Goal: Task Accomplishment & Management: Use online tool/utility

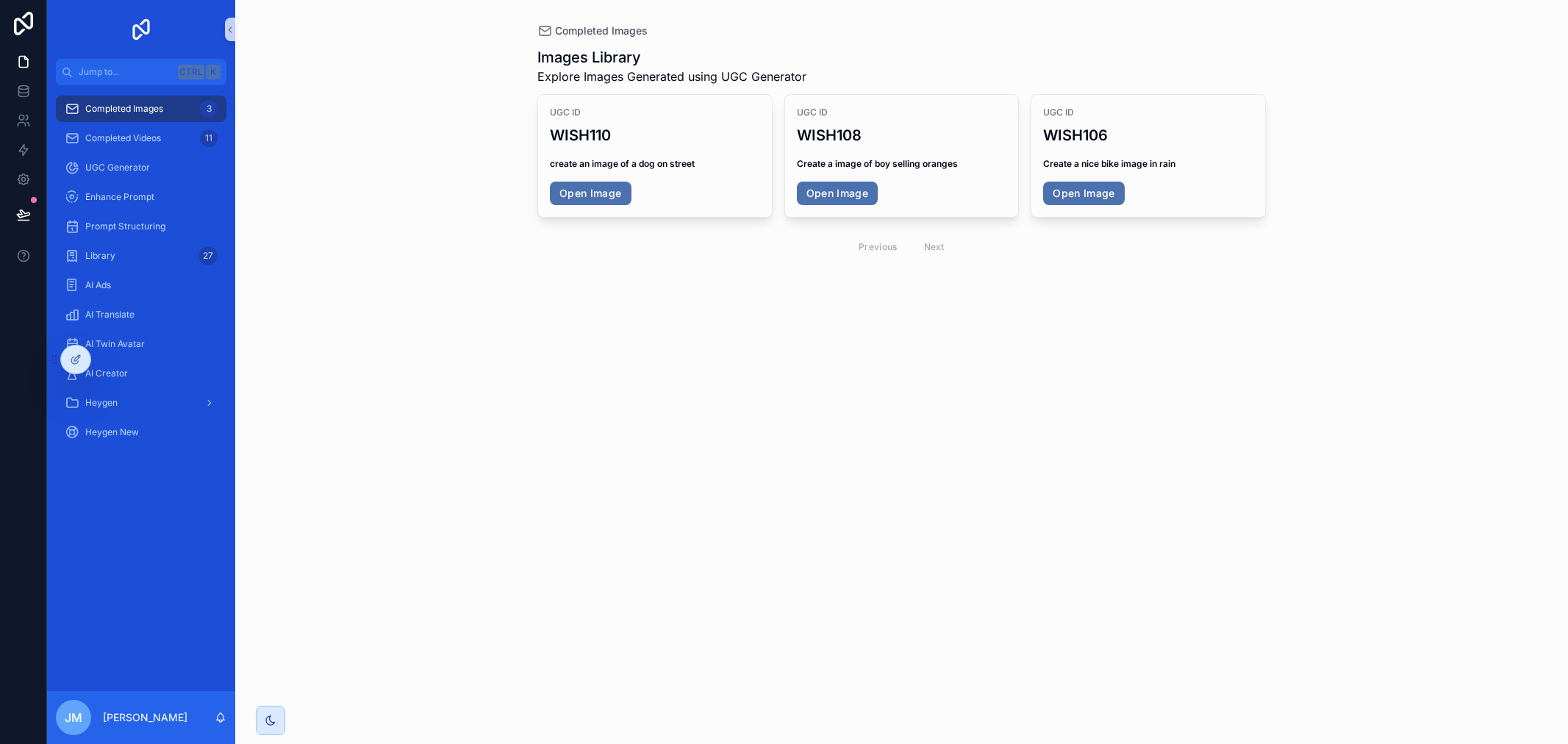
click at [171, 139] on div "Completed Videos 11" at bounding box center [141, 138] width 153 height 23
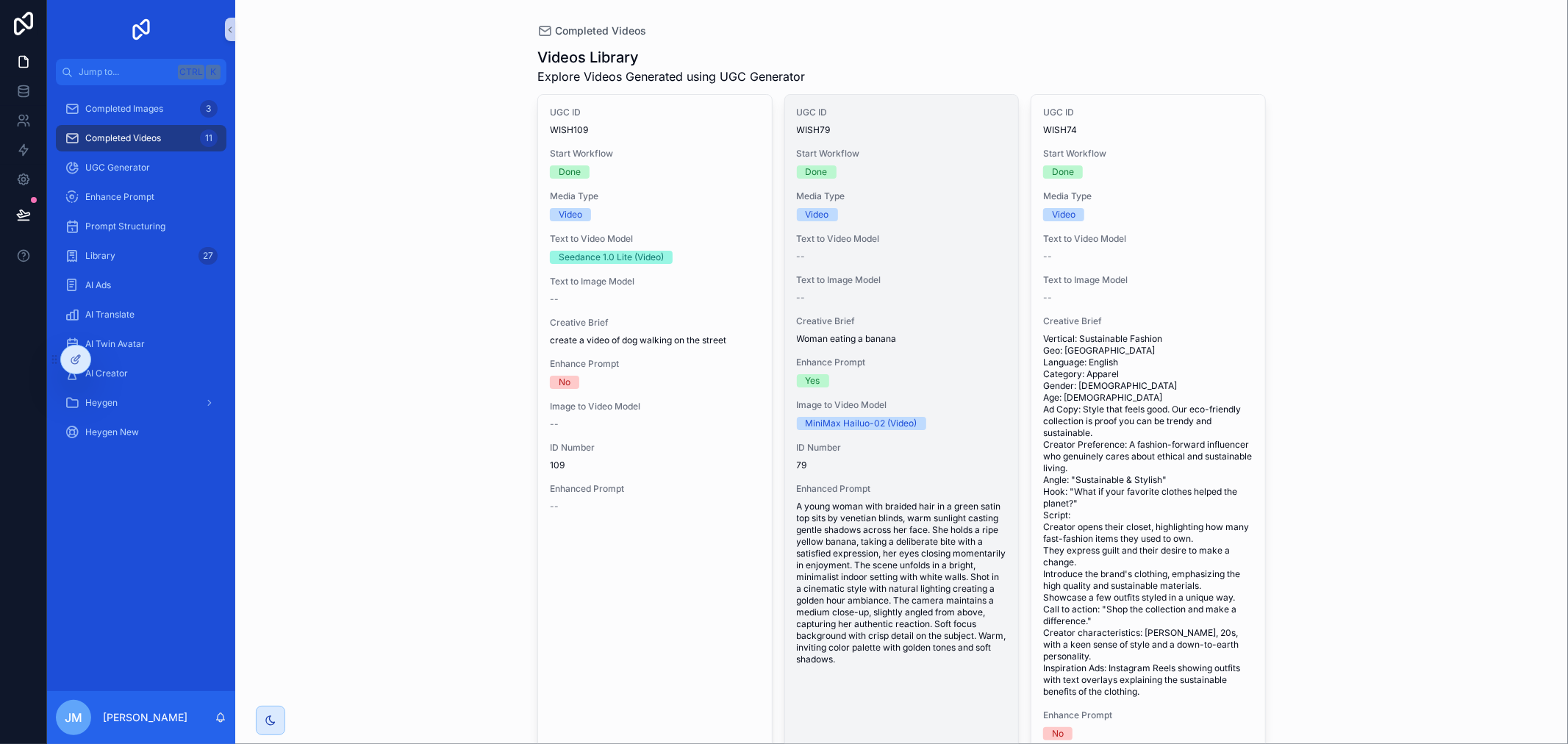
click at [937, 157] on span "Start Workflow" at bounding box center [901, 154] width 210 height 12
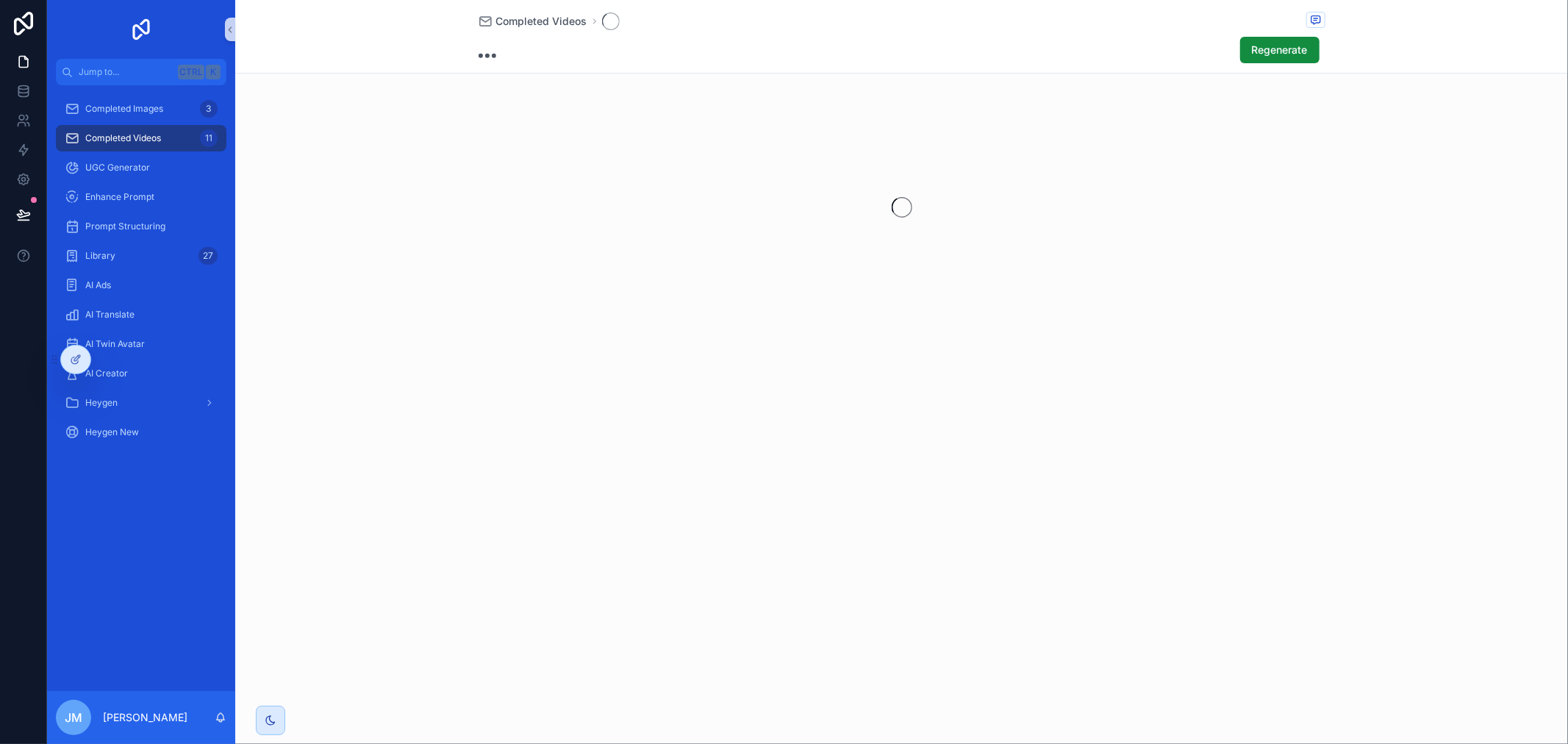
click at [937, 157] on div "scrollable content" at bounding box center [901, 207] width 1333 height 233
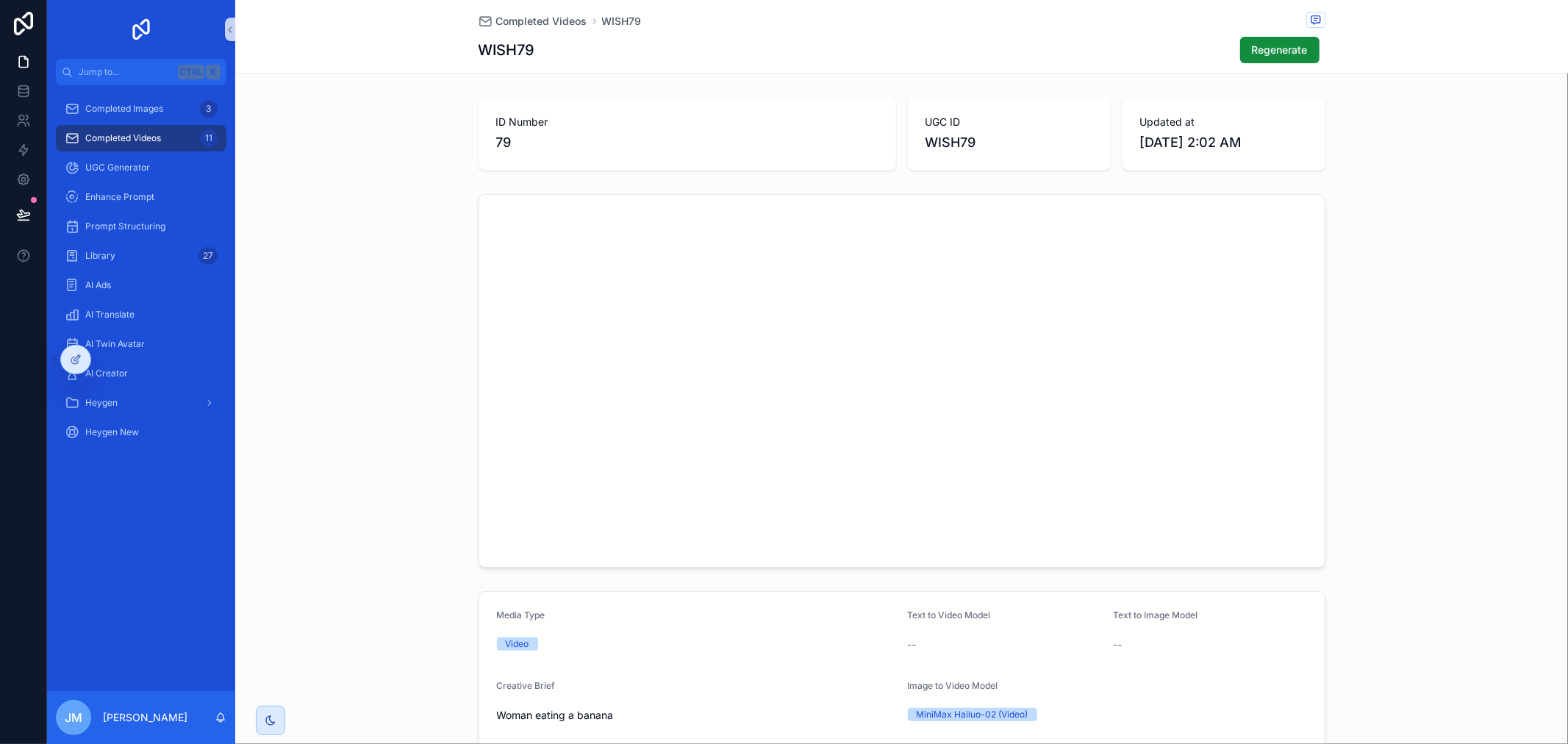
click at [147, 97] on div "Completed Images 3" at bounding box center [141, 108] width 153 height 23
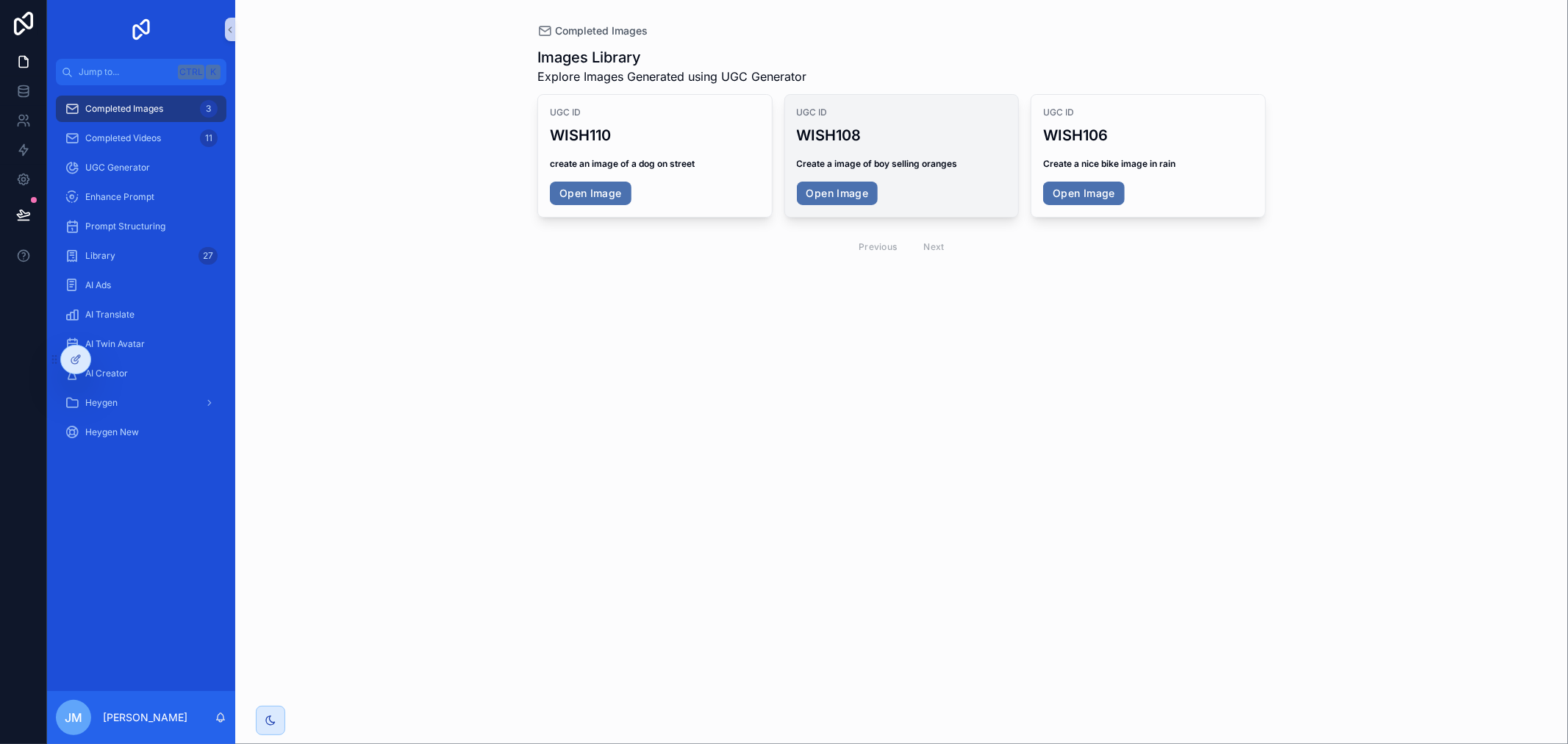
click at [922, 135] on h3 "WISH108" at bounding box center [901, 135] width 210 height 22
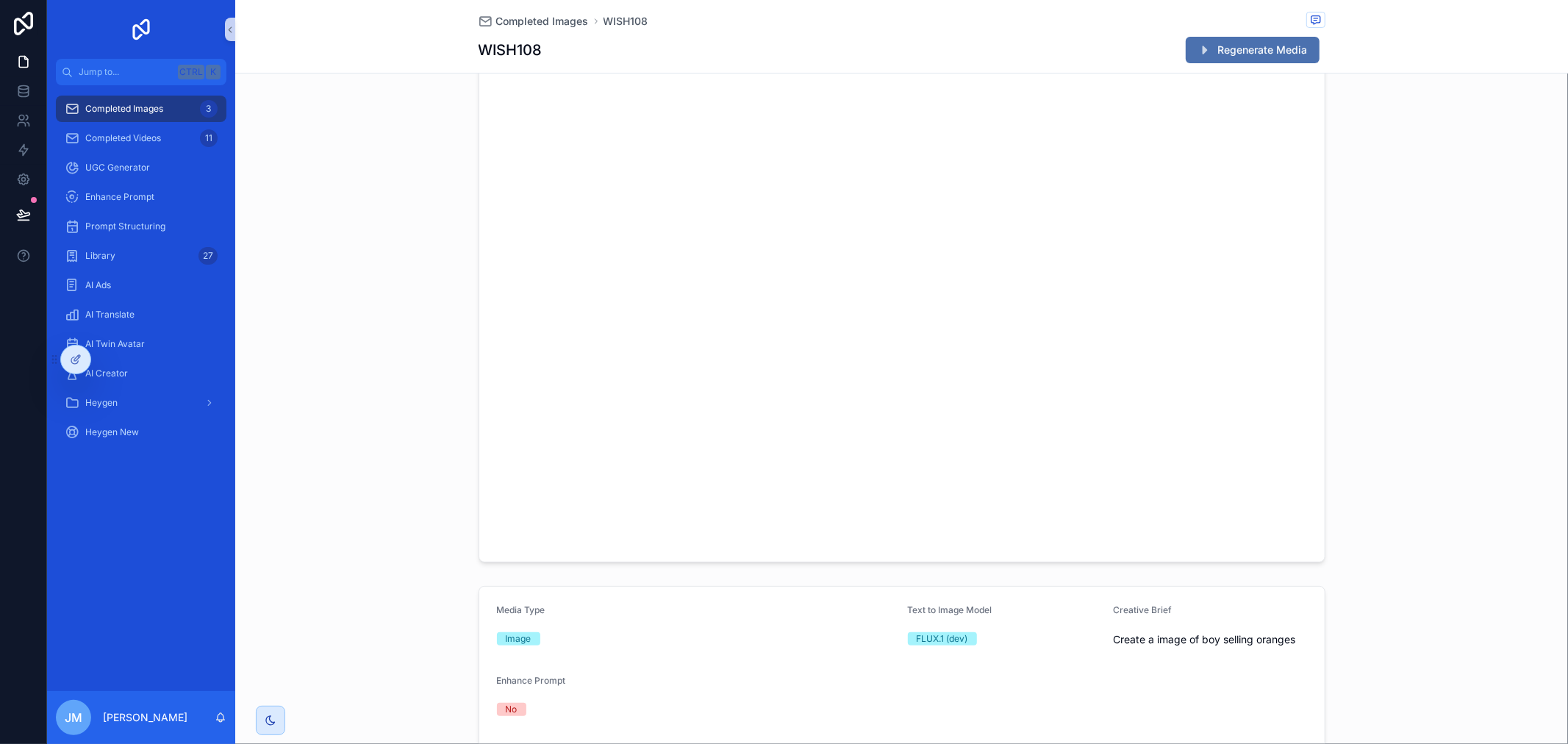
scroll to position [164, 0]
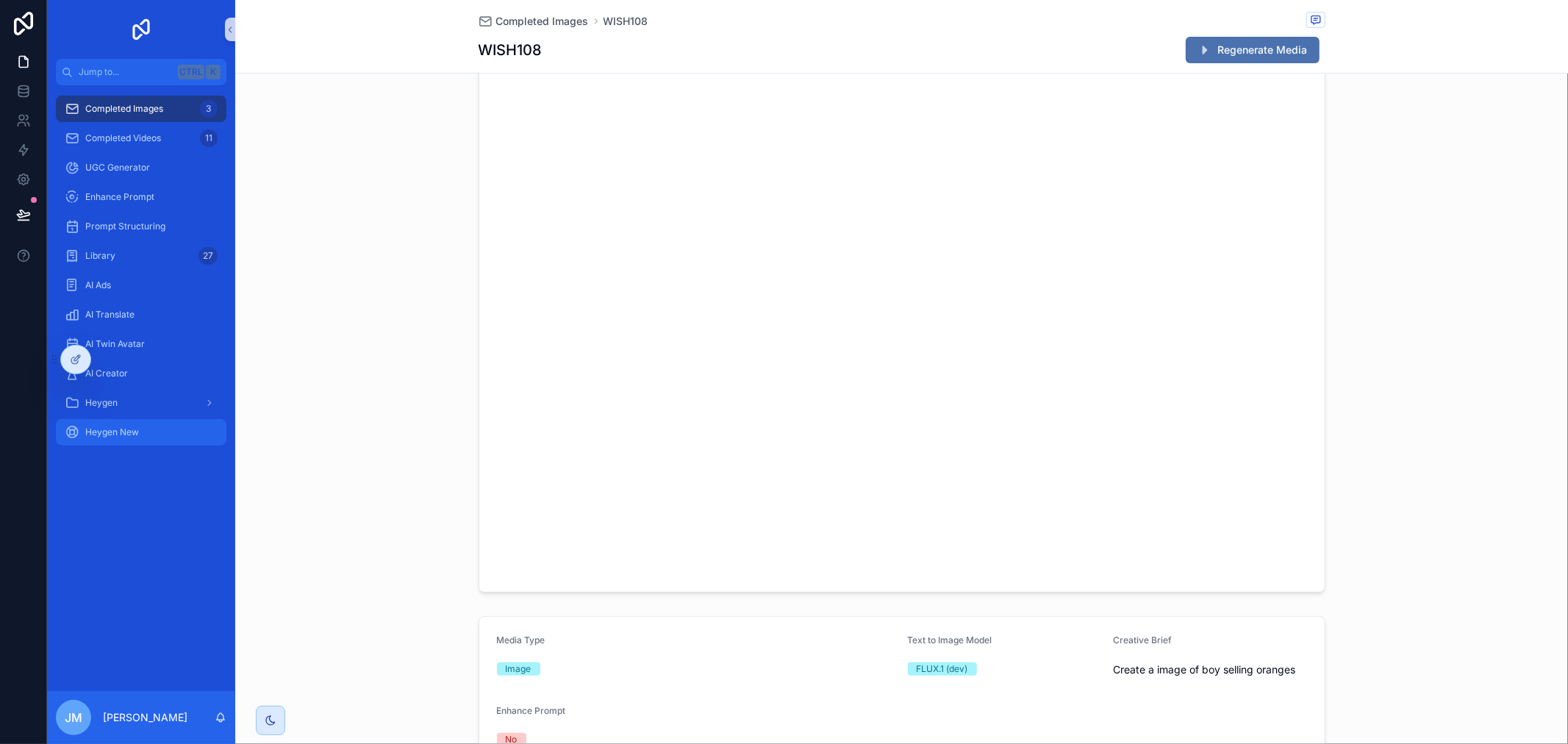
click at [164, 441] on div "Heygen New" at bounding box center [141, 432] width 153 height 23
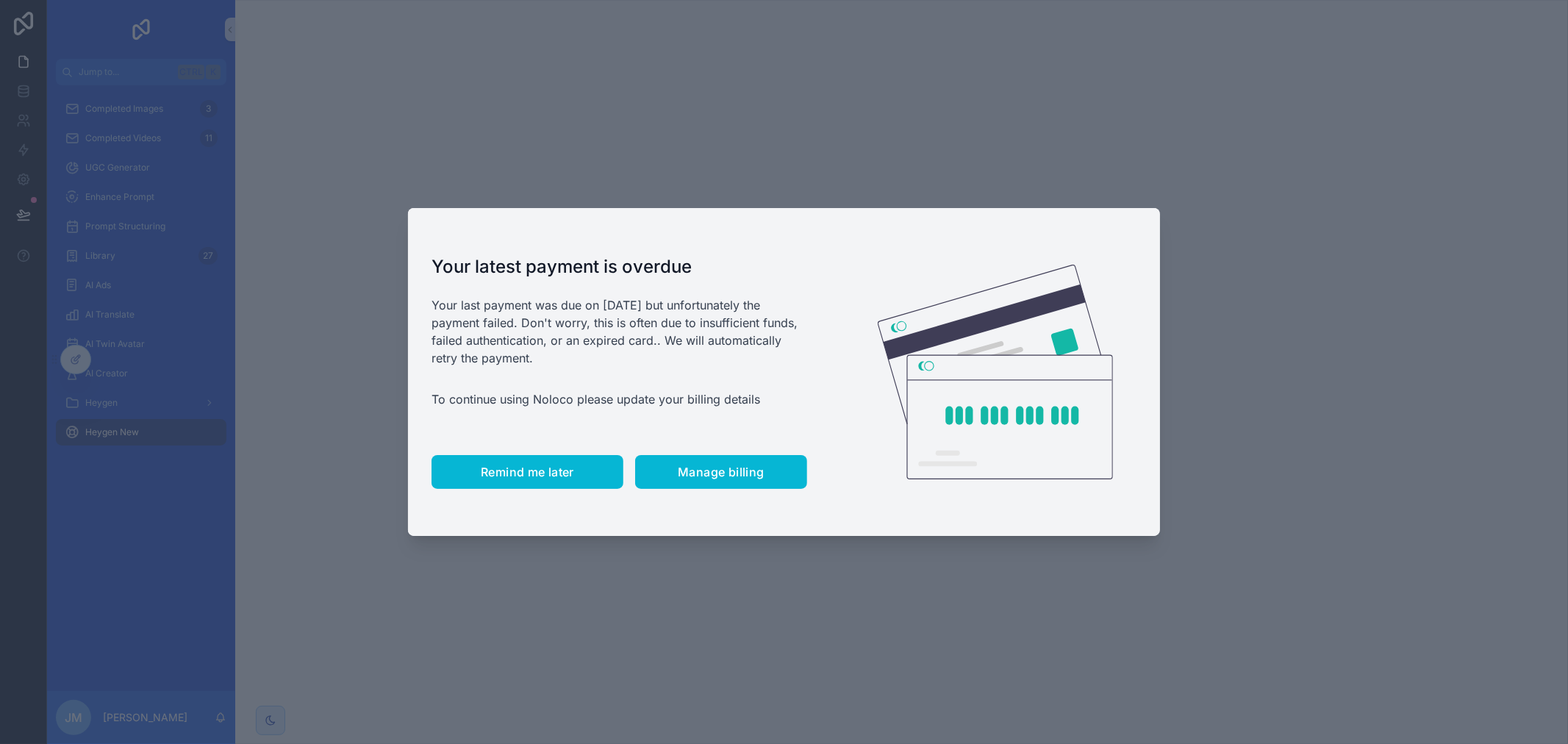
click at [515, 466] on span "Remind me later" at bounding box center [528, 471] width 93 height 15
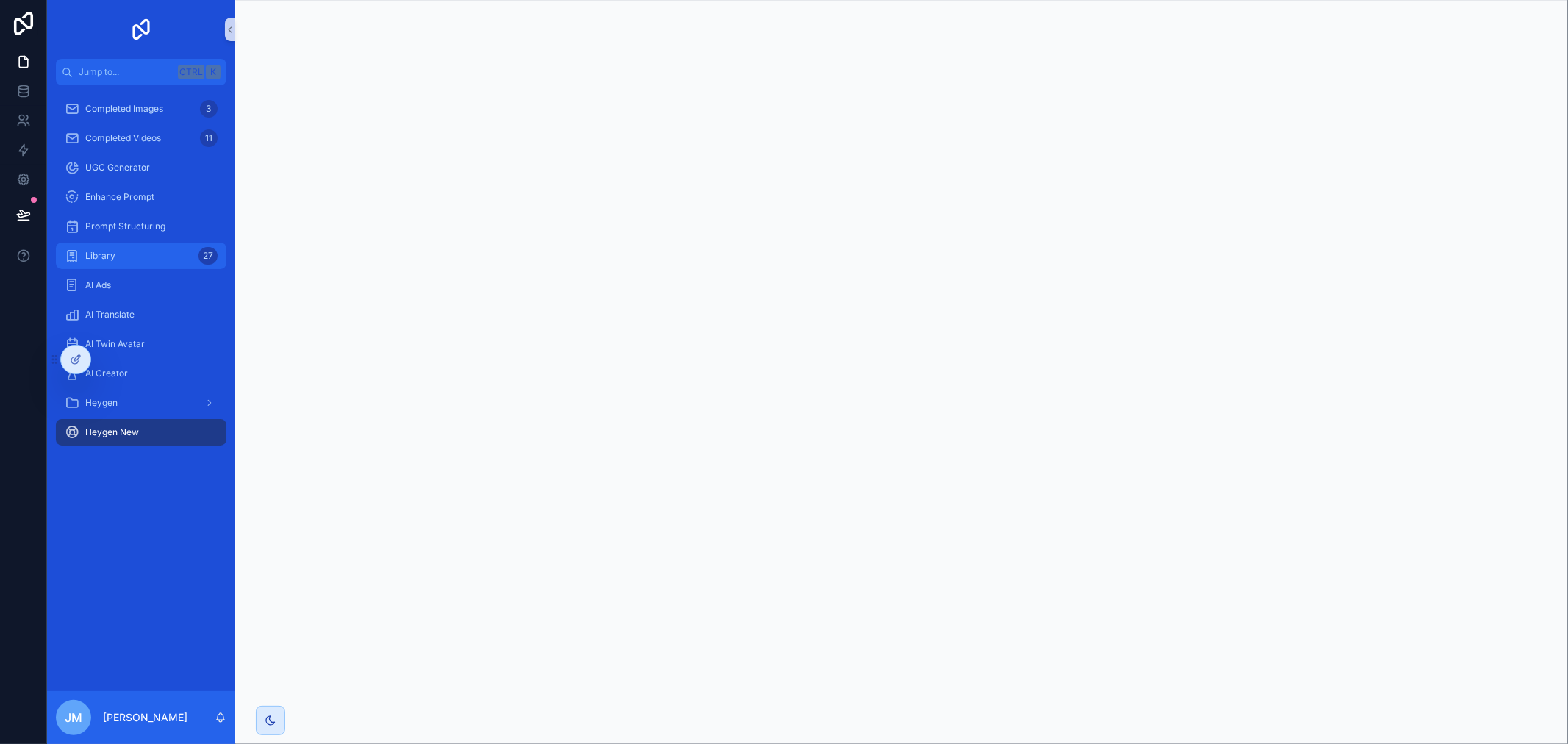
click at [192, 244] on div "Library 27" at bounding box center [141, 255] width 153 height 23
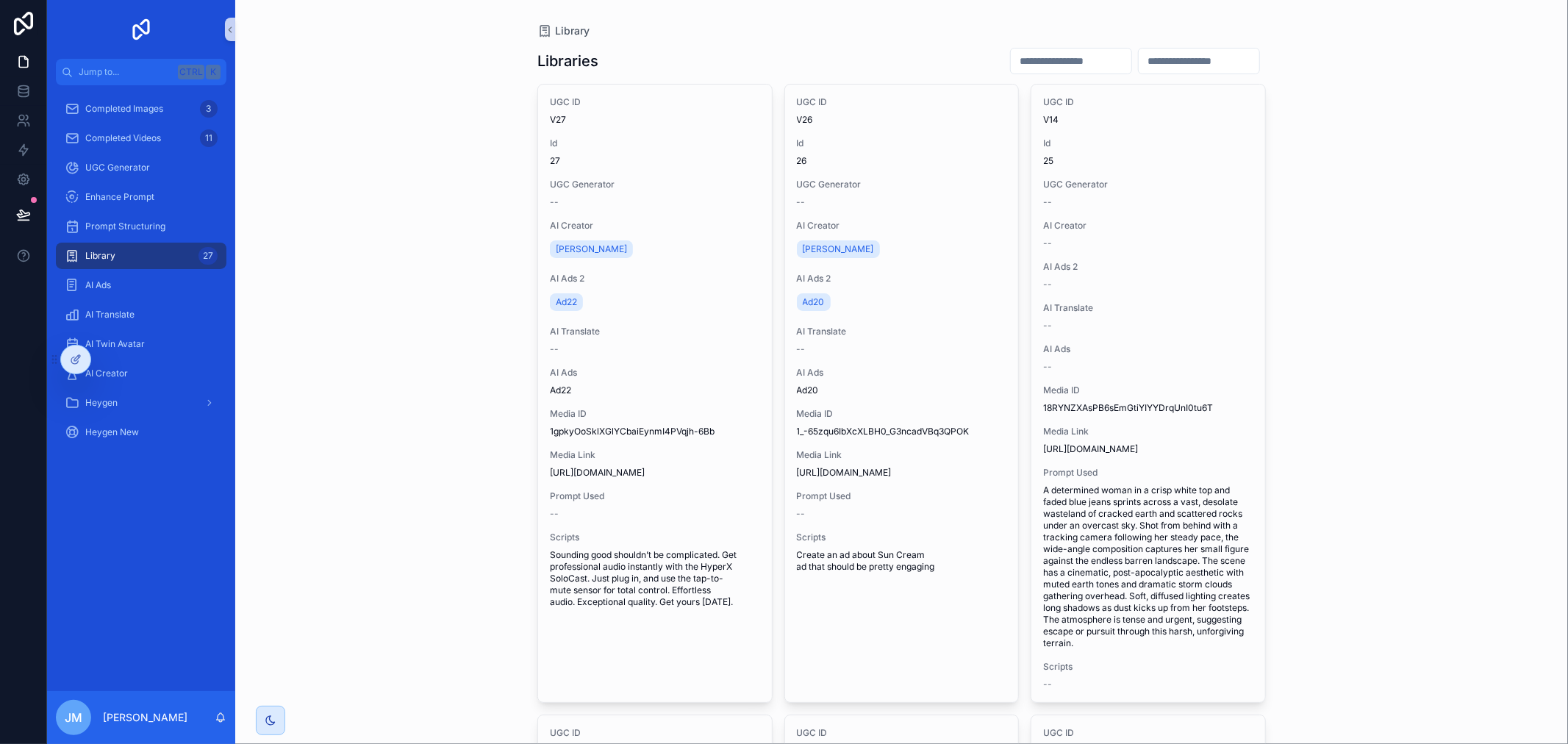
click at [1011, 55] on input "scrollable content" at bounding box center [1071, 61] width 120 height 21
click at [1159, 61] on input "scrollable content" at bounding box center [1198, 61] width 120 height 21
click at [138, 427] on span "Heygen New" at bounding box center [112, 433] width 54 height 12
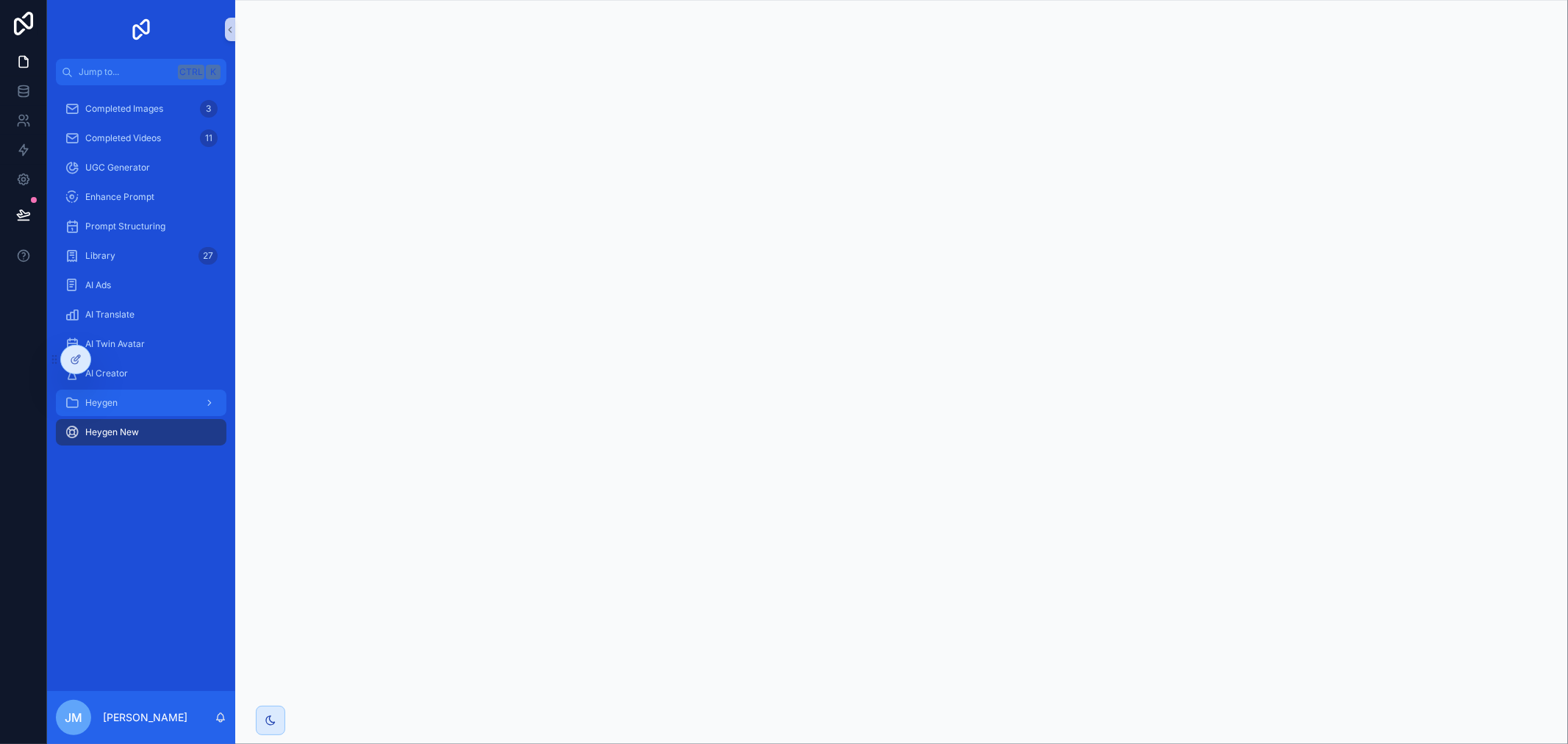
click at [182, 401] on div "Heygen" at bounding box center [141, 402] width 153 height 23
click at [165, 458] on div "Video Library" at bounding box center [150, 461] width 135 height 23
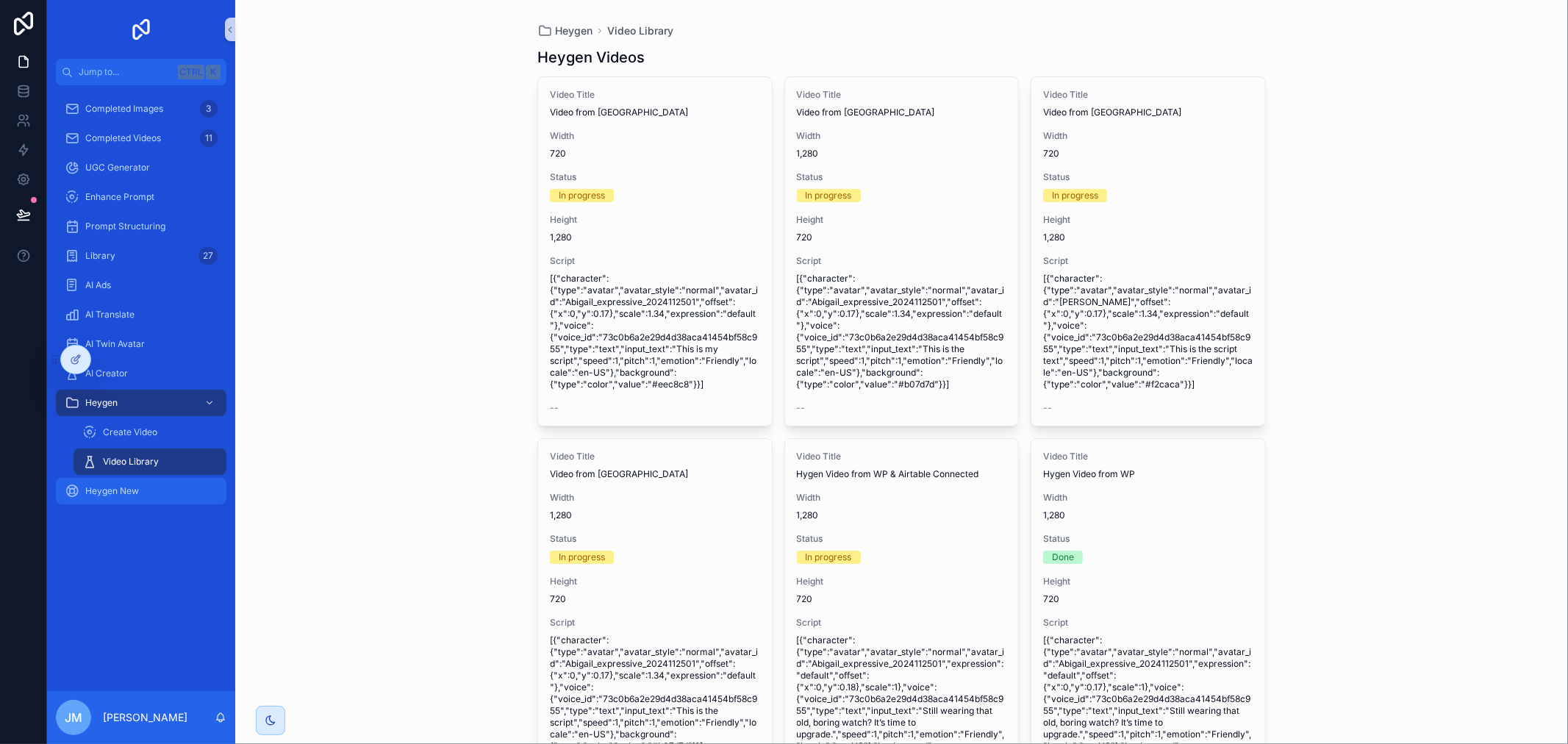
click at [138, 486] on div "Heygen New" at bounding box center [141, 491] width 153 height 23
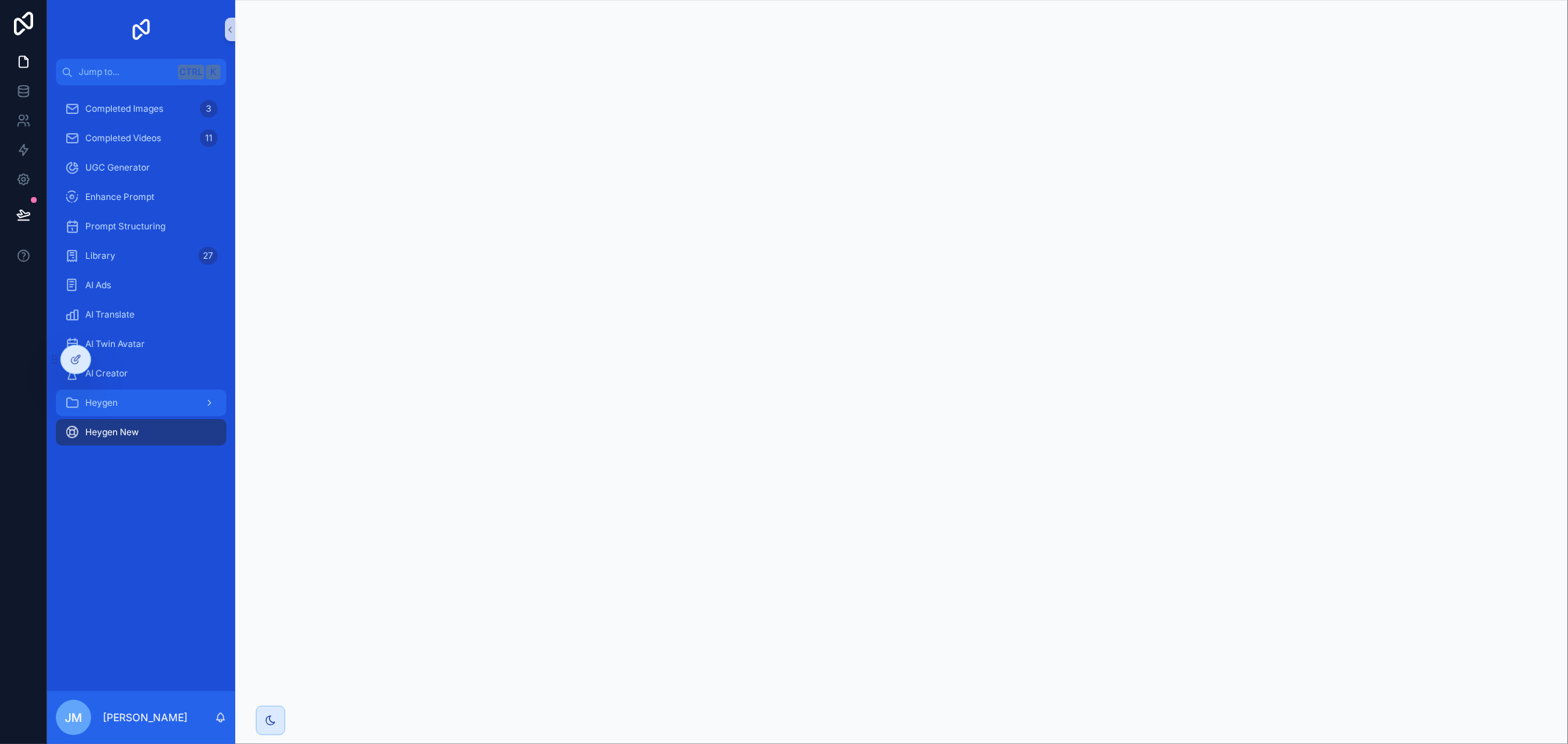
click at [198, 407] on div "scrollable content" at bounding box center [208, 402] width 19 height 23
click at [148, 497] on div "Heygen New" at bounding box center [141, 491] width 153 height 23
click at [140, 287] on div "AI Ads" at bounding box center [141, 285] width 153 height 23
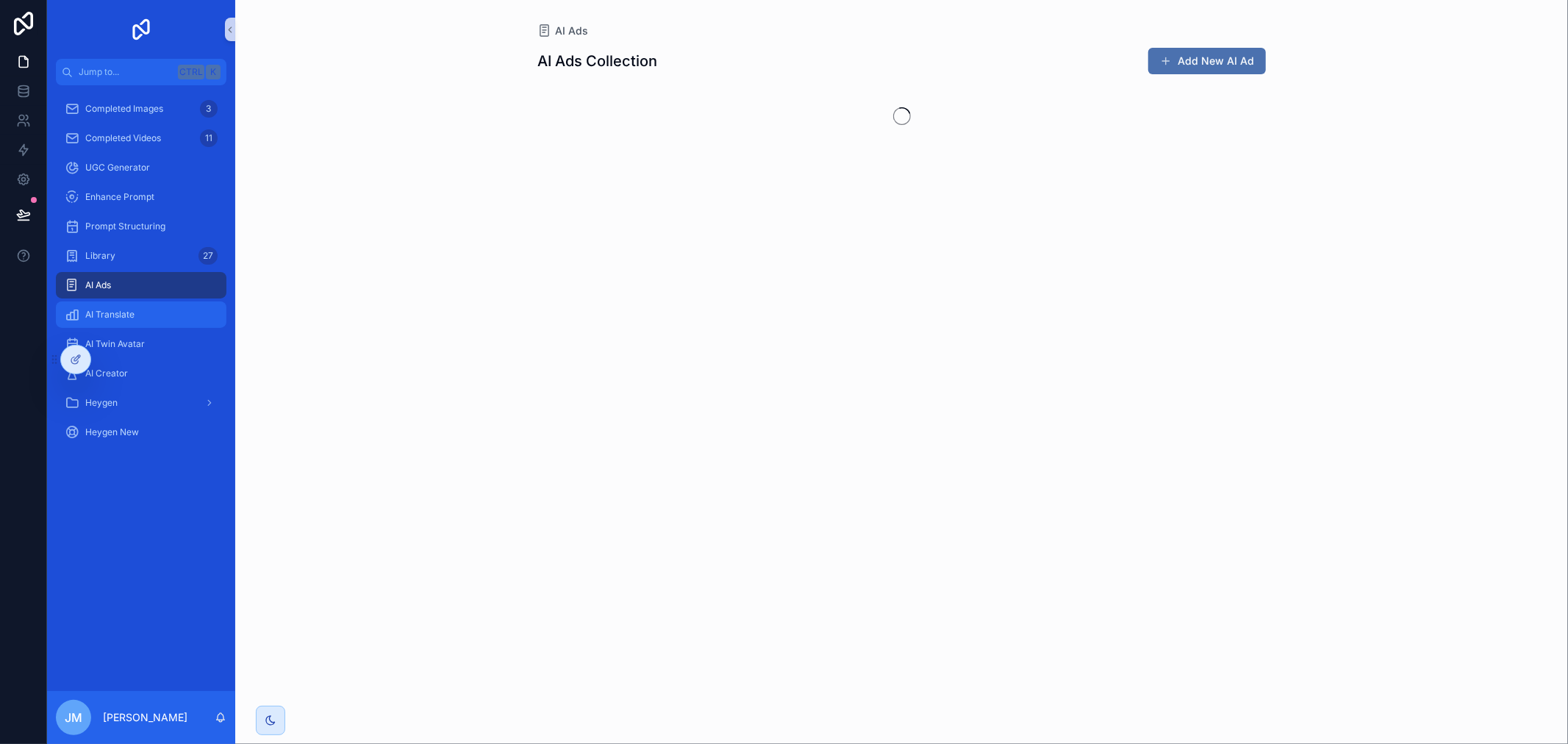
click at [145, 316] on div "AI Translate" at bounding box center [141, 314] width 153 height 23
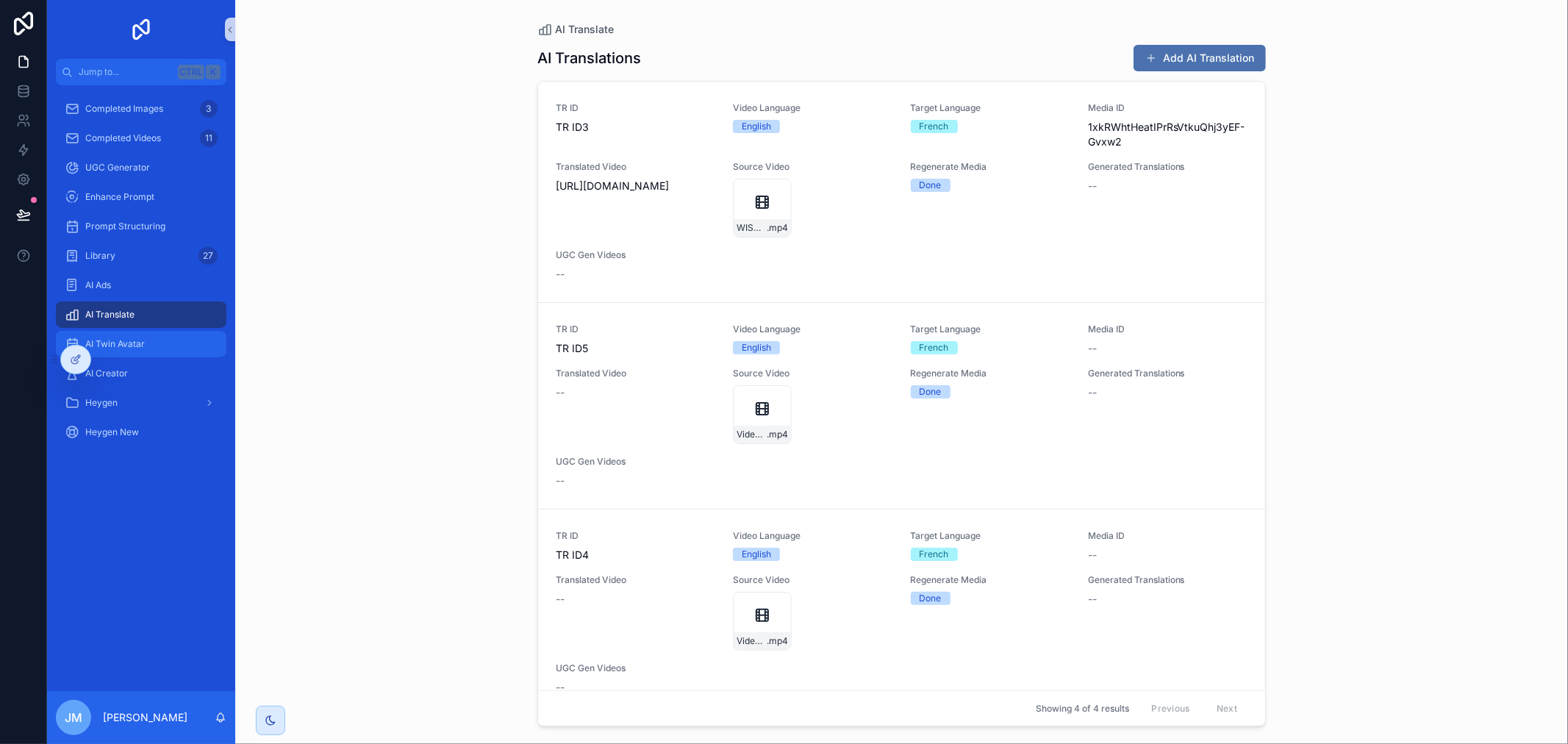
click at [148, 340] on div "AI Twin Avatar" at bounding box center [141, 343] width 153 height 23
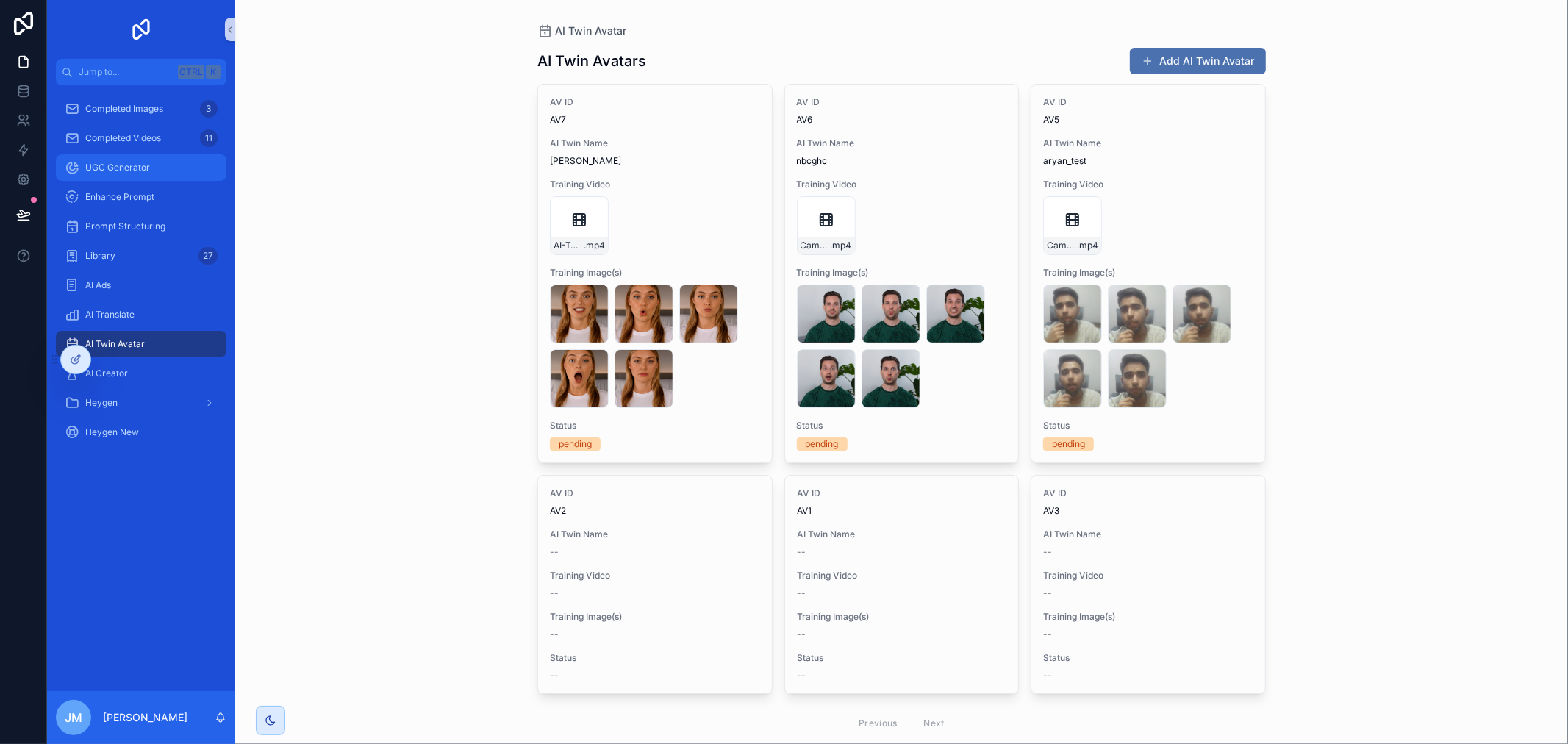
click at [177, 167] on div "UGC Generator" at bounding box center [141, 167] width 153 height 23
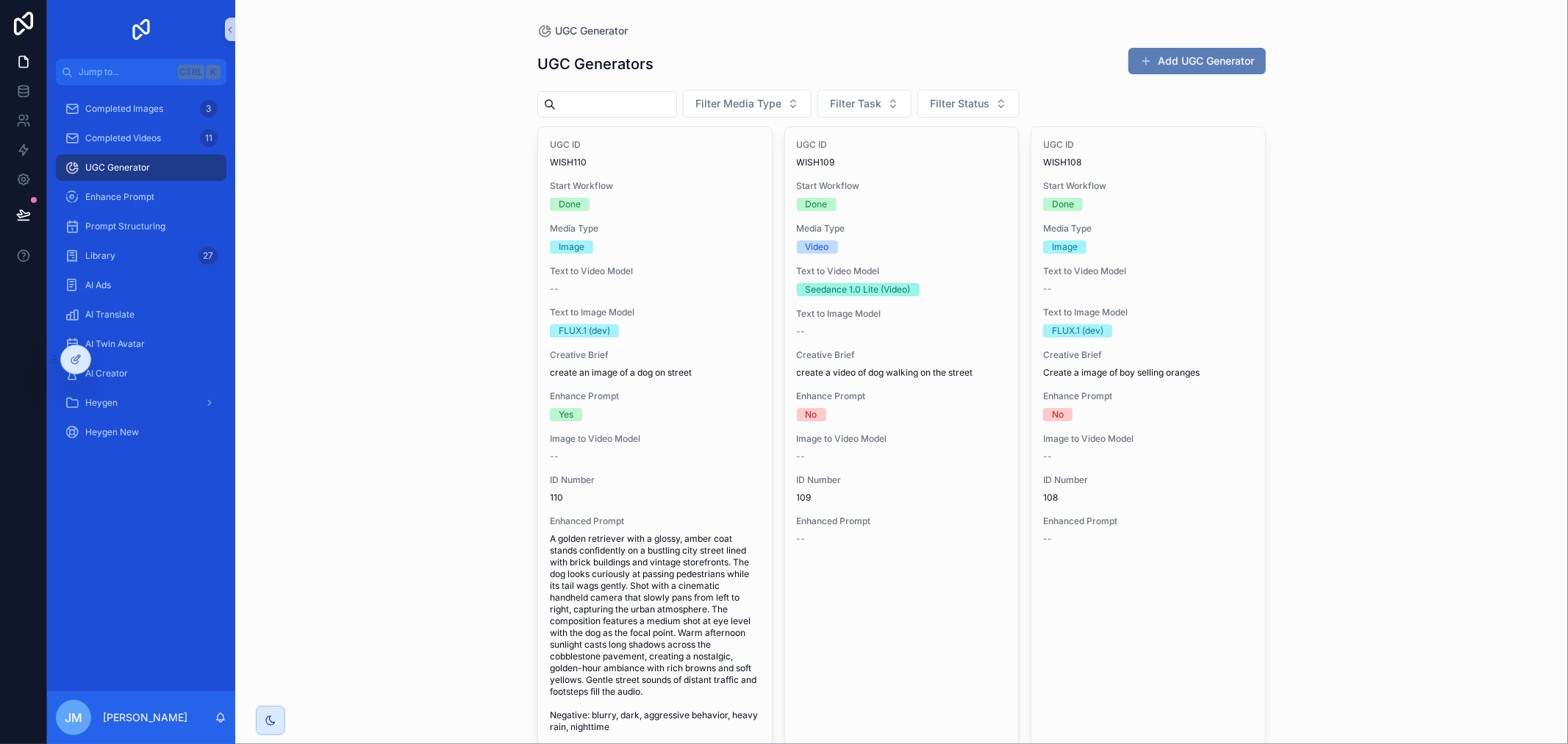
click at [1187, 65] on button "Add UGC Generator" at bounding box center [1197, 61] width 138 height 27
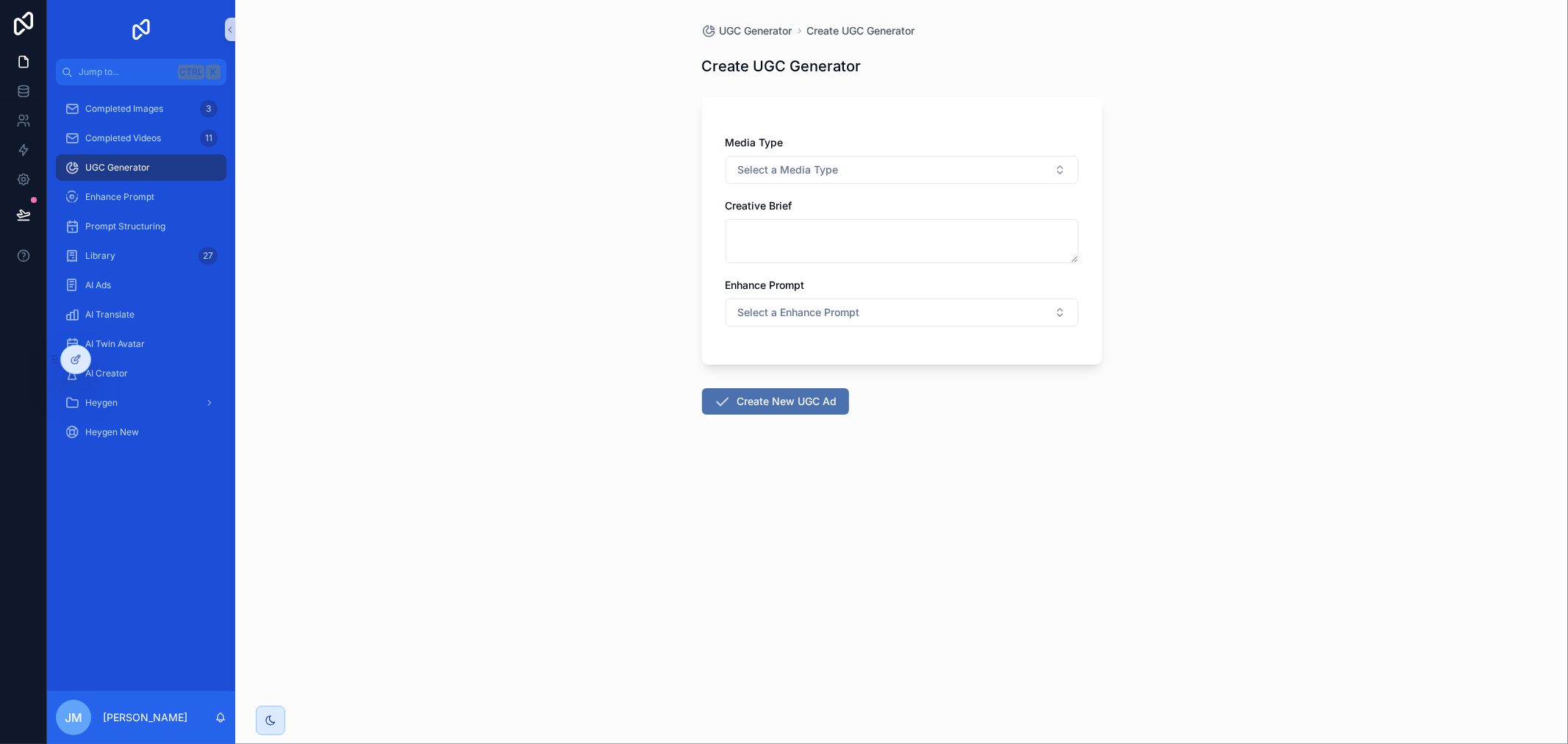
click at [802, 154] on div "Media Type Select a Media Type" at bounding box center [902, 159] width 353 height 48
click at [803, 168] on span "Select a Media Type" at bounding box center [788, 170] width 100 height 15
click at [790, 228] on div "Video" at bounding box center [901, 228] width 345 height 22
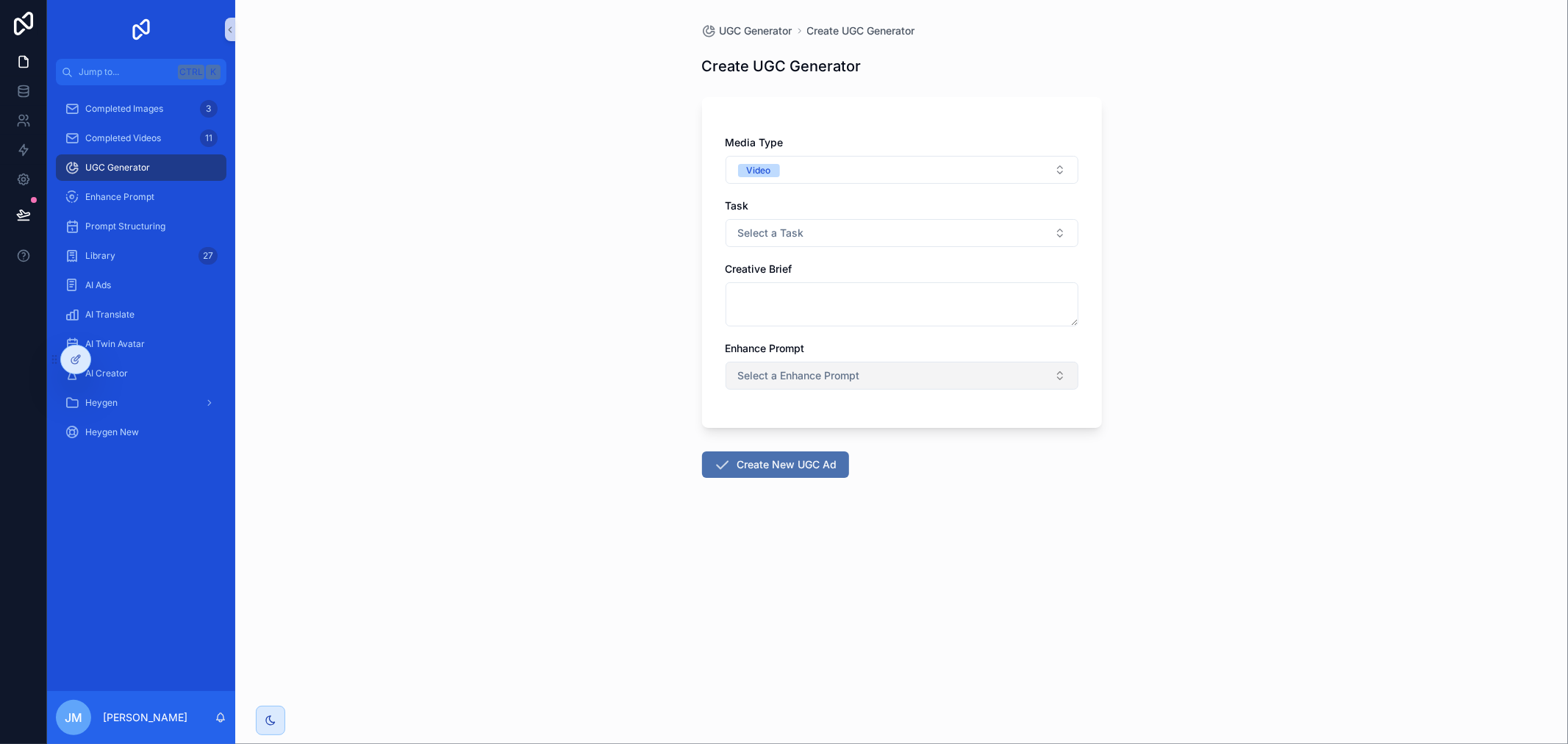
click at [810, 375] on span "Select a Enhance Prompt" at bounding box center [798, 375] width 122 height 15
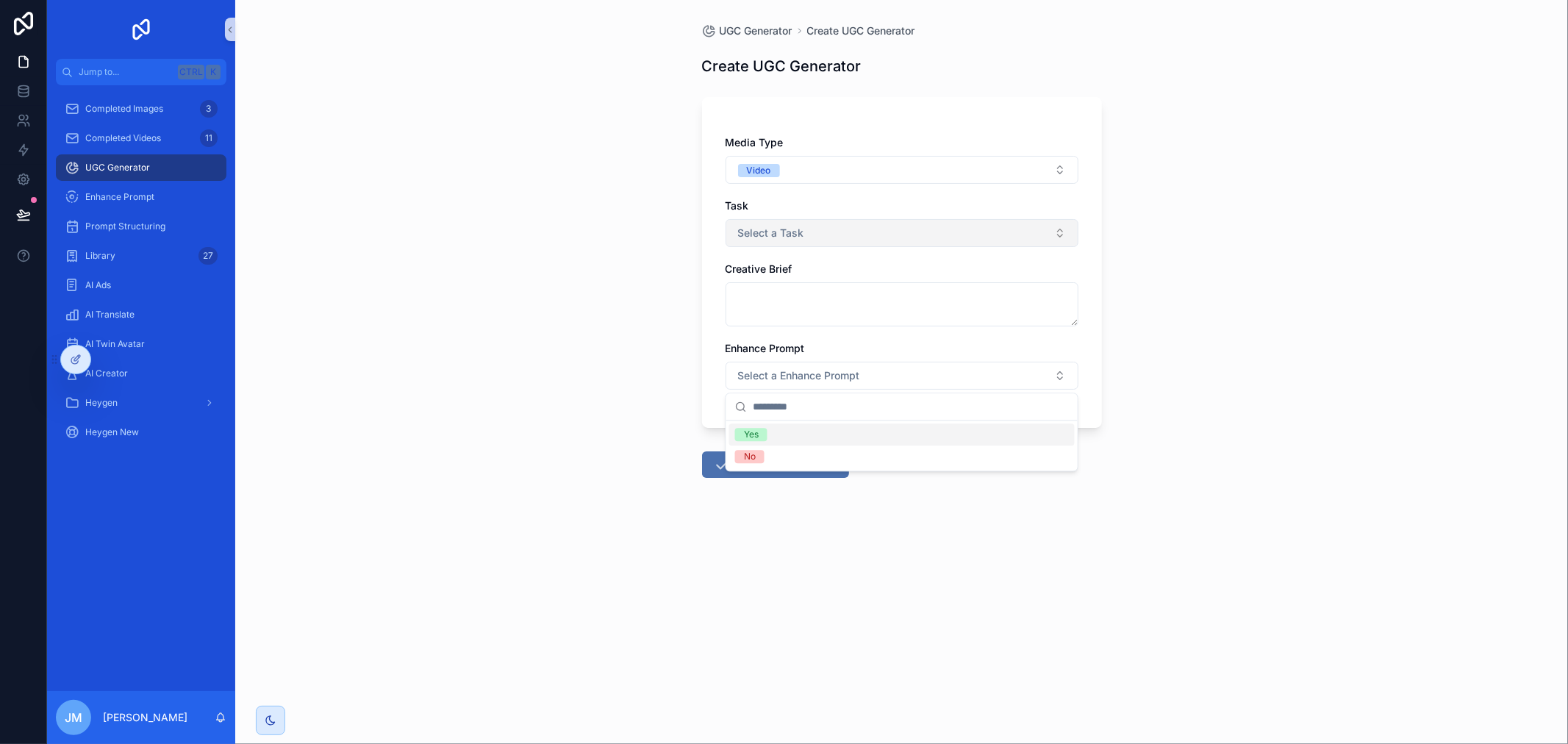
click at [820, 227] on button "Select a Task" at bounding box center [902, 233] width 353 height 28
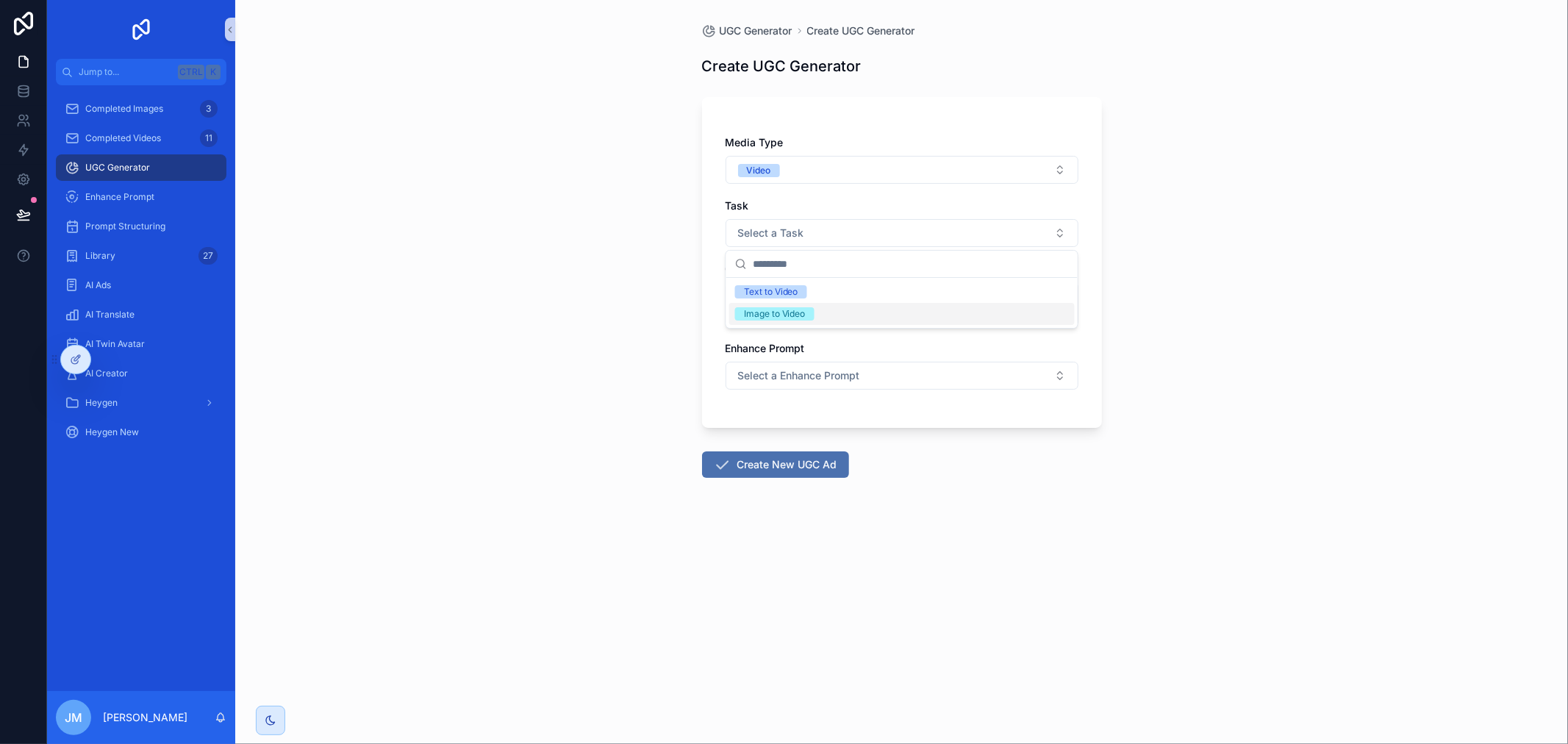
click at [795, 316] on div "Image to Video" at bounding box center [774, 313] width 61 height 13
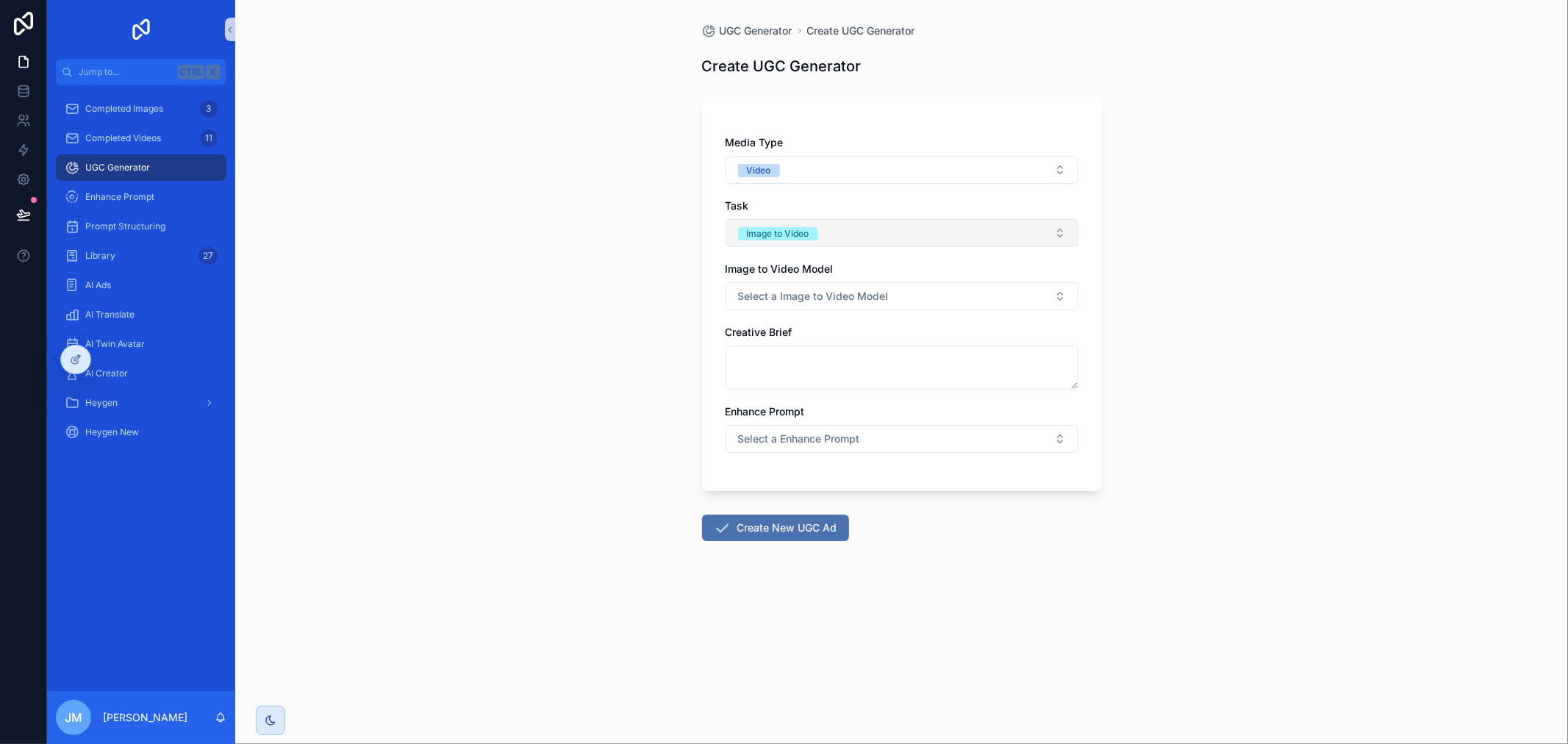
click at [819, 235] on button "Image to Video" at bounding box center [902, 233] width 353 height 28
click at [828, 231] on button "Image to Video" at bounding box center [902, 233] width 353 height 28
click at [818, 298] on span "Select a Image to Video Model" at bounding box center [813, 296] width 150 height 15
click at [816, 235] on span "Image to Video" at bounding box center [778, 234] width 80 height 13
click at [780, 311] on div "Text to Video" at bounding box center [771, 314] width 54 height 13
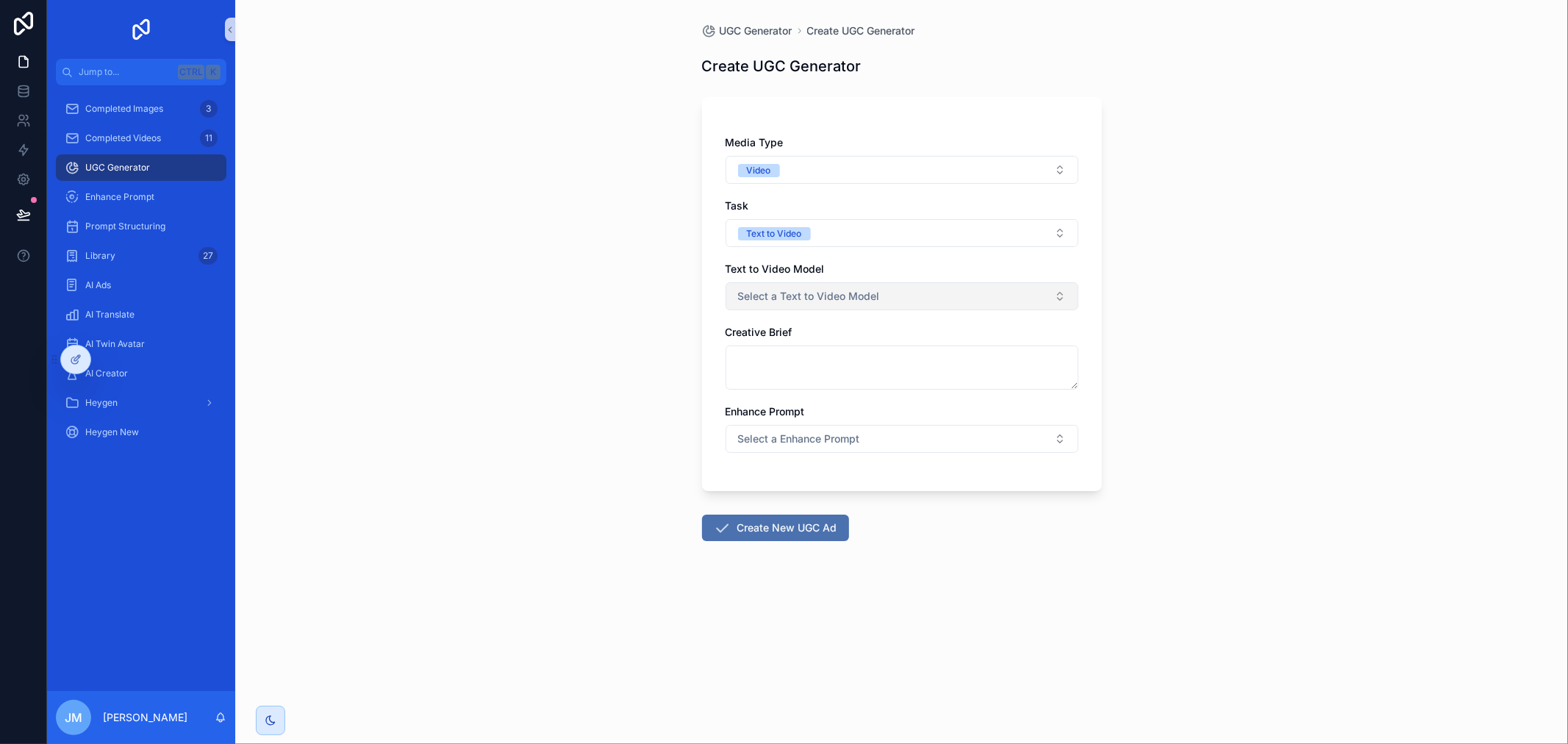
click at [805, 303] on span "Select a Text to Video Model" at bounding box center [809, 296] width 142 height 15
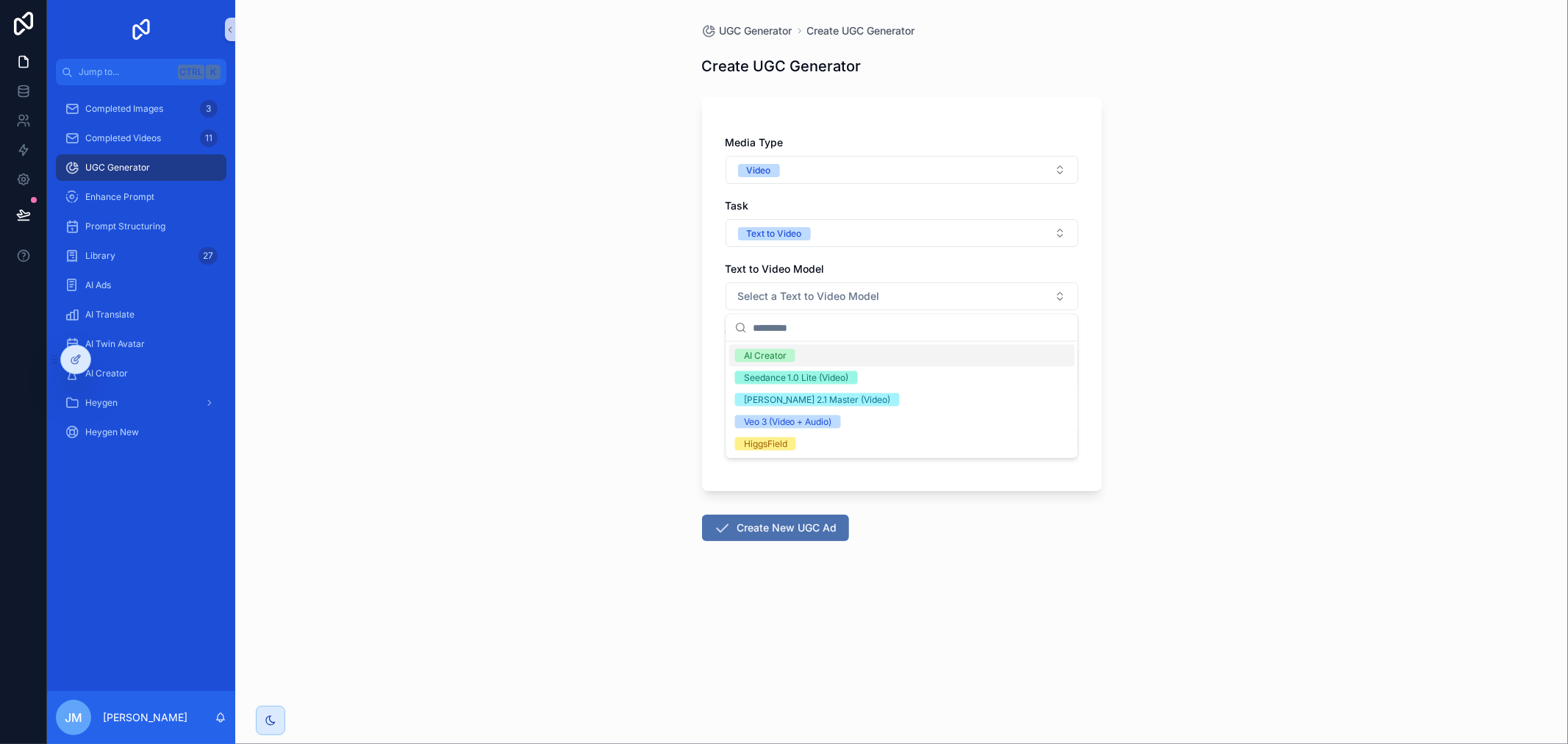
click at [778, 351] on div "AI Creator" at bounding box center [765, 356] width 42 height 13
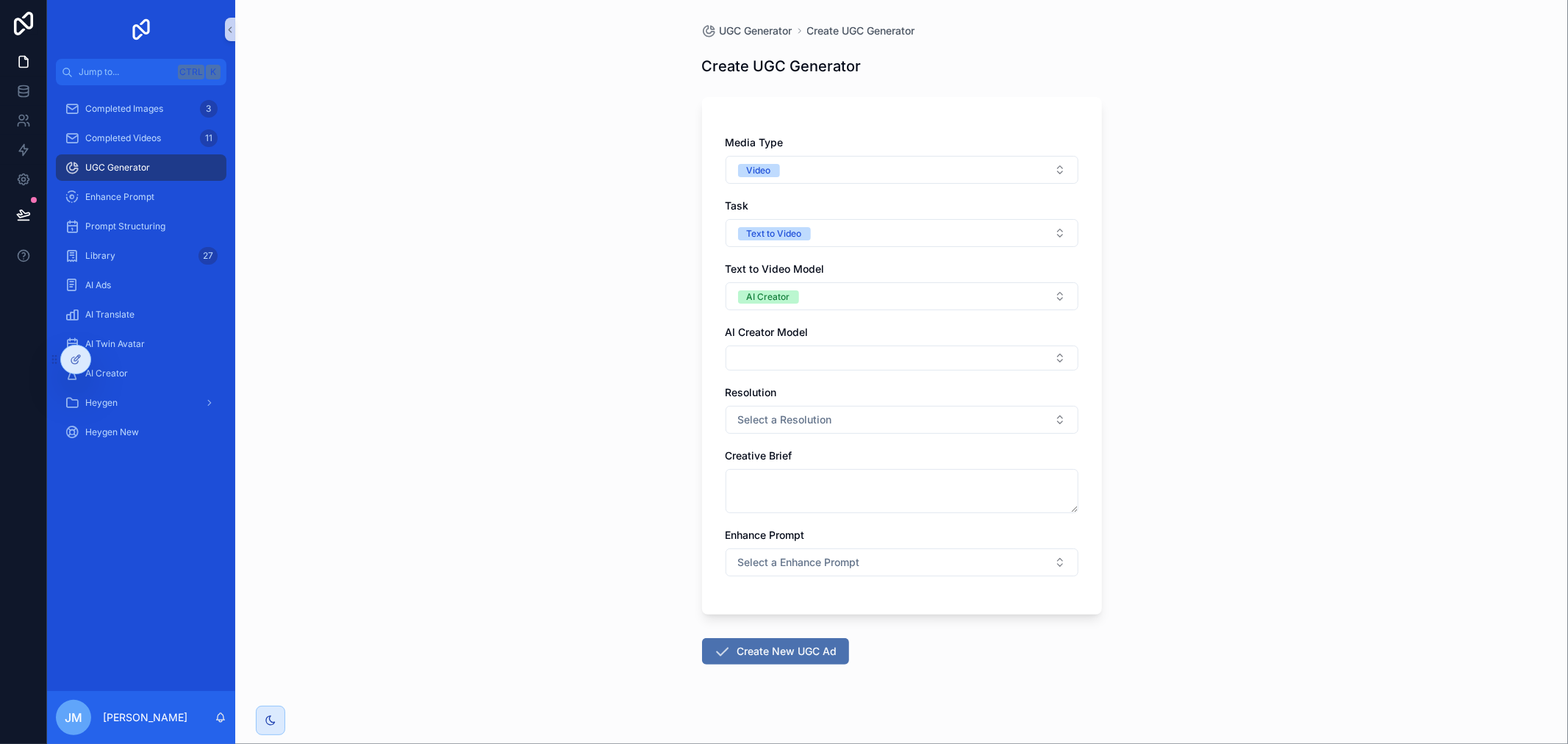
click at [1046, 342] on div "AI Creator Model" at bounding box center [902, 348] width 353 height 46
click at [1044, 361] on button "Select Button" at bounding box center [902, 357] width 353 height 25
click at [1154, 337] on div "UGC Generator Create UGC Generator Create UGC Generator Media Type Video Task T…" at bounding box center [901, 372] width 1333 height 744
click at [129, 433] on span "Heygen New" at bounding box center [112, 433] width 54 height 12
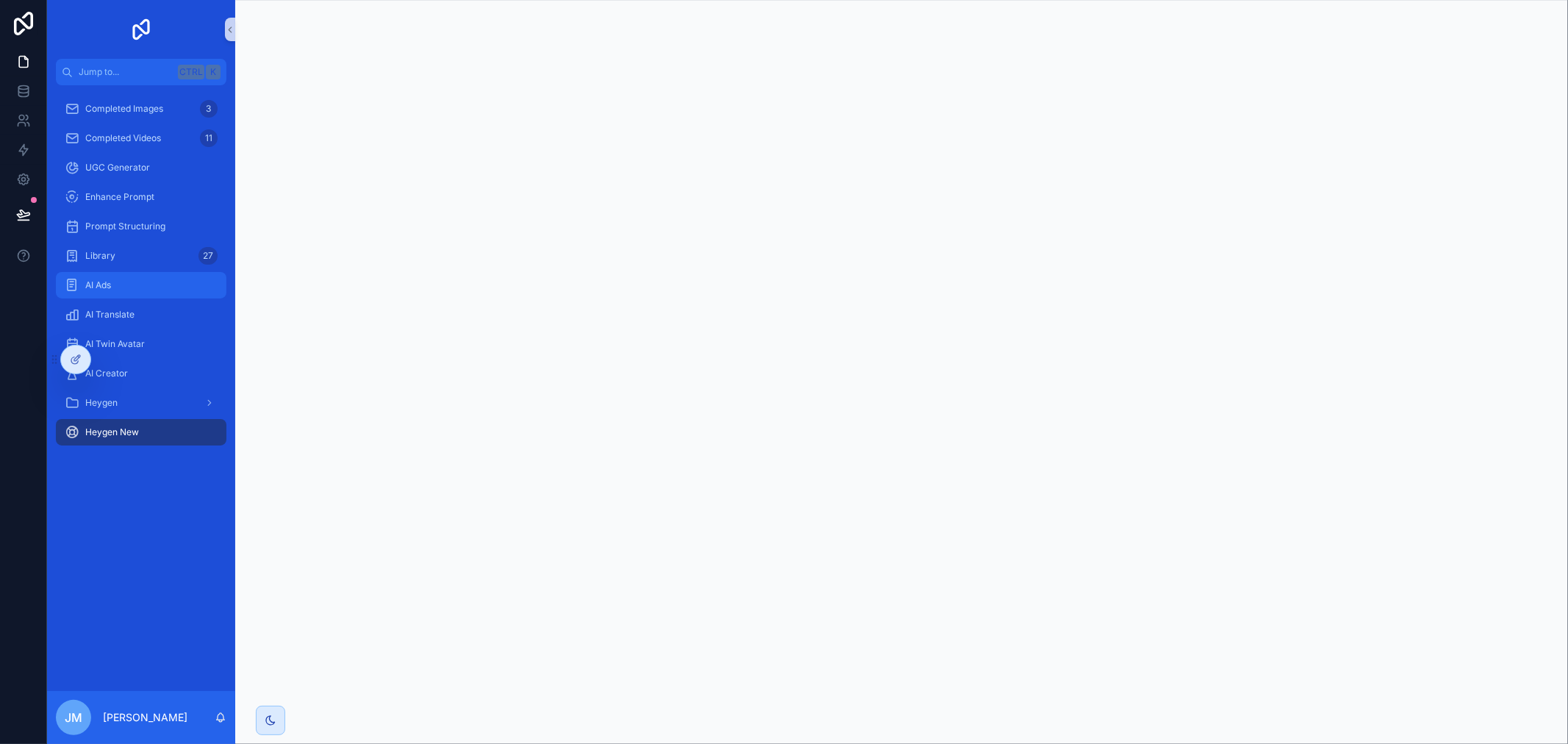
click at [127, 284] on div "AI Ads" at bounding box center [141, 285] width 153 height 23
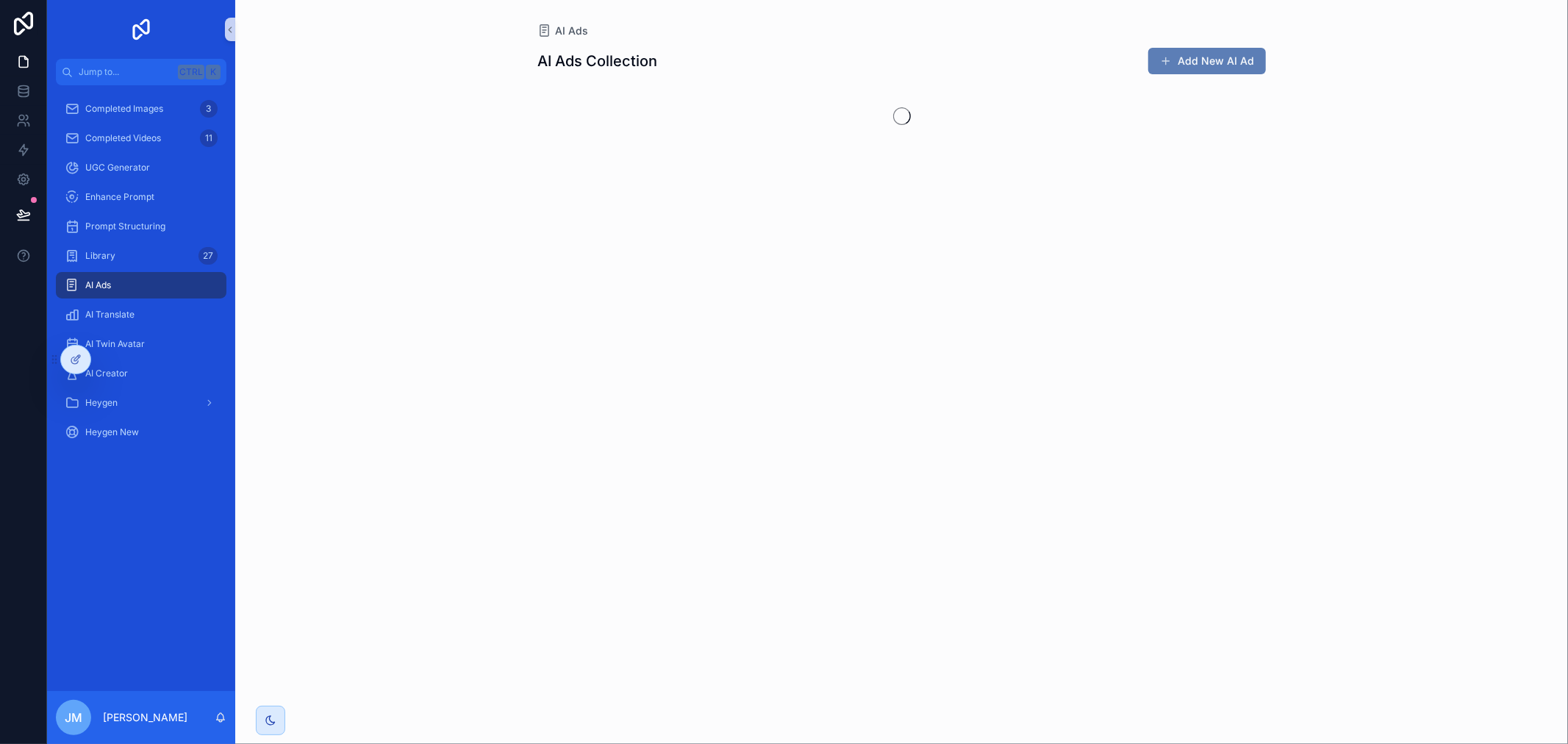
click at [1241, 56] on button "Add New AI Ad" at bounding box center [1206, 61] width 118 height 27
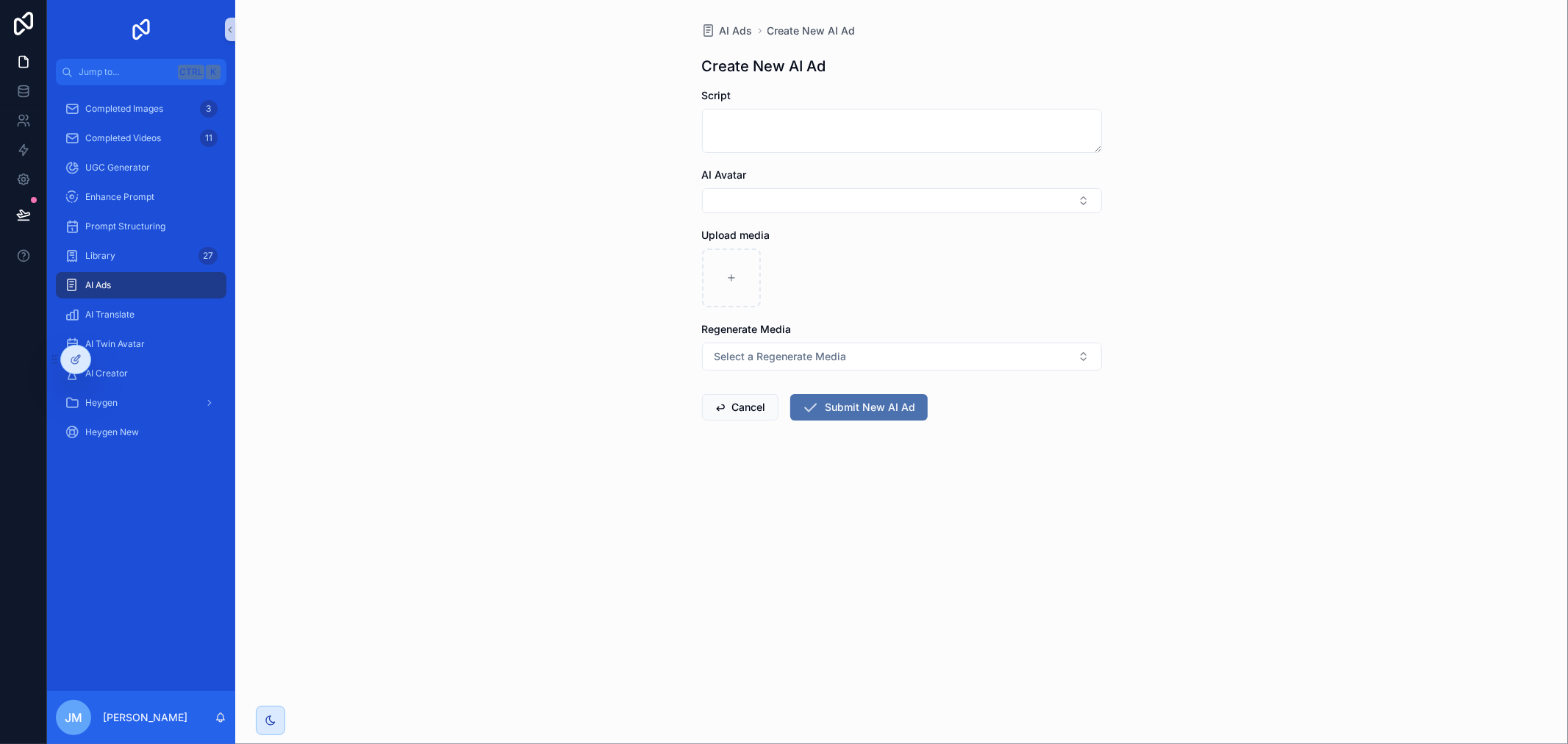
click at [733, 593] on div "AI Ads Create New AI Ad Create New AI Ad Script AI Avatar Upload media Regenera…" at bounding box center [901, 372] width 1333 height 744
click at [141, 424] on div "Heygen New" at bounding box center [141, 432] width 153 height 23
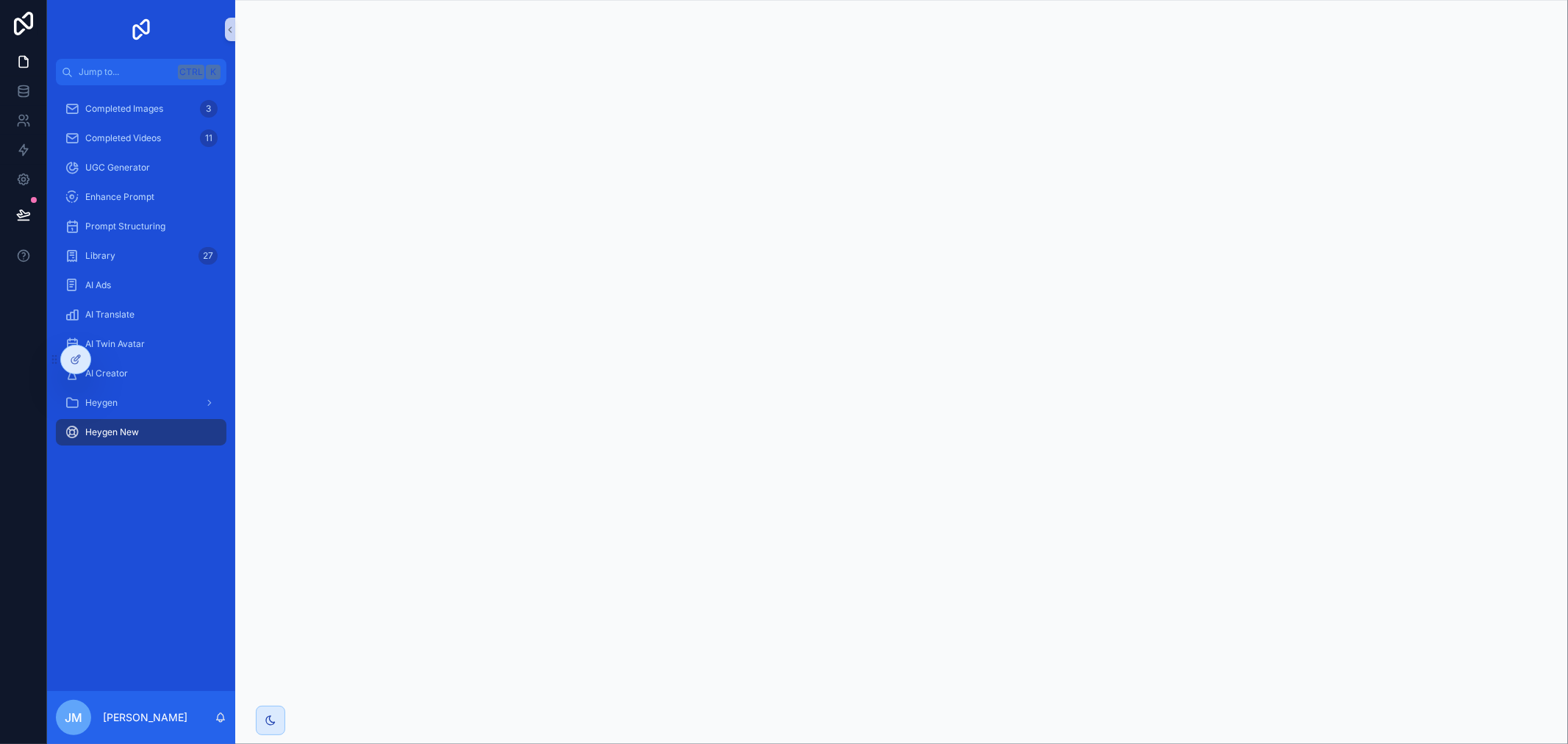
drag, startPoint x: 1567, startPoint y: 516, endPoint x: 1567, endPoint y: 320, distance: 196.0
click at [1567, 320] on div "scrollable content" at bounding box center [901, 372] width 1333 height 744
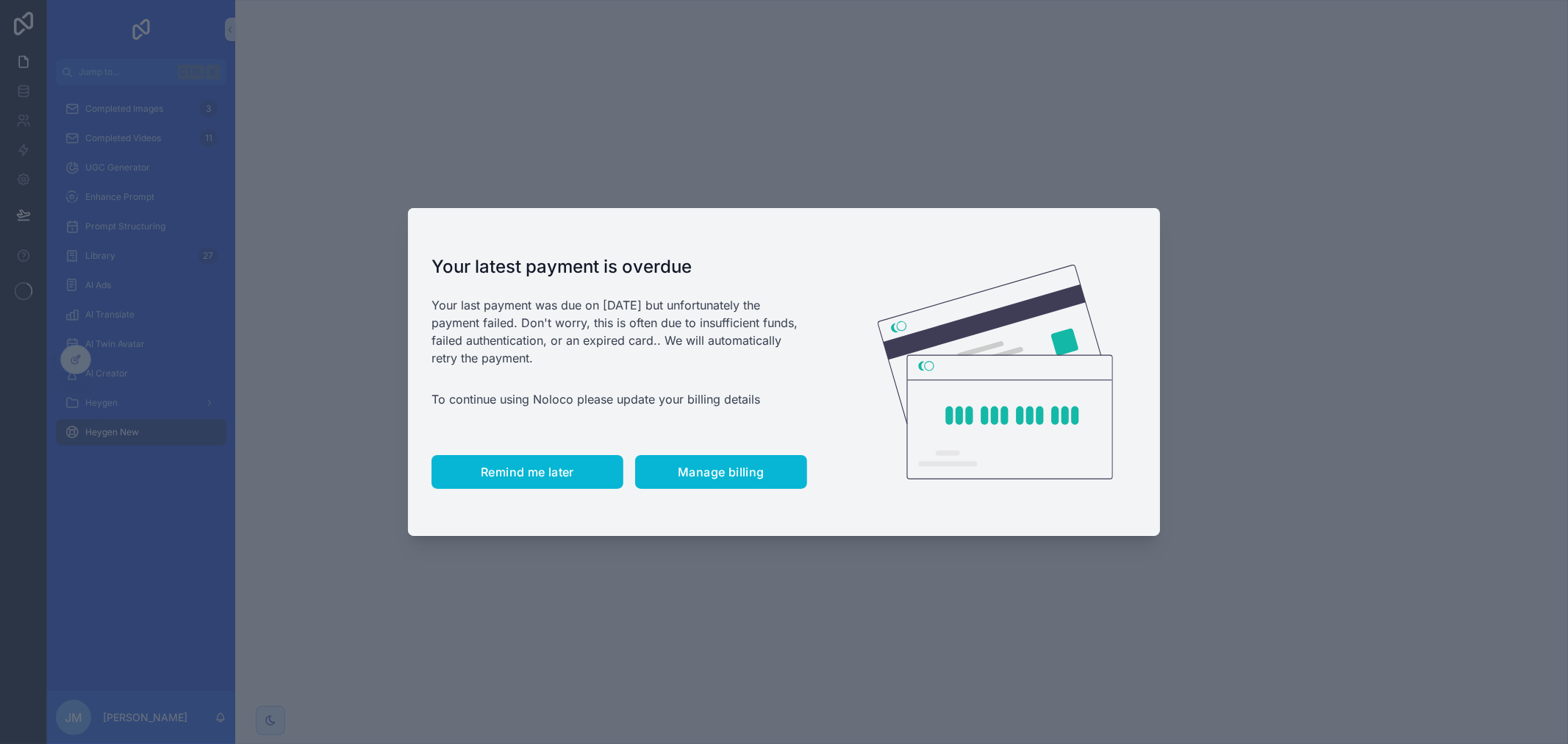
click at [566, 465] on span "Remind me later" at bounding box center [528, 471] width 93 height 15
